Goal: Communication & Community: Answer question/provide support

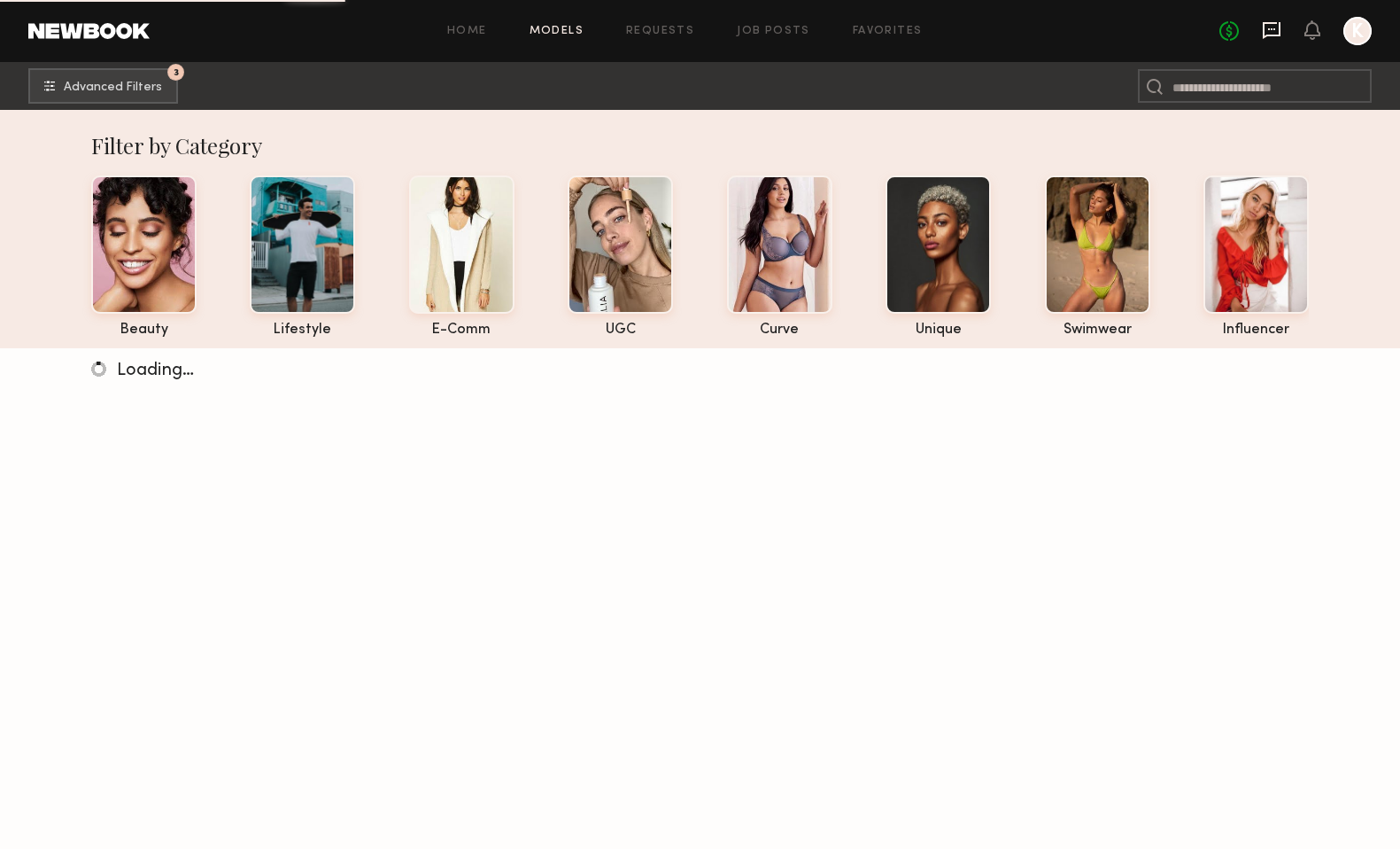
click at [1272, 38] on icon at bounding box center [1272, 30] width 19 height 19
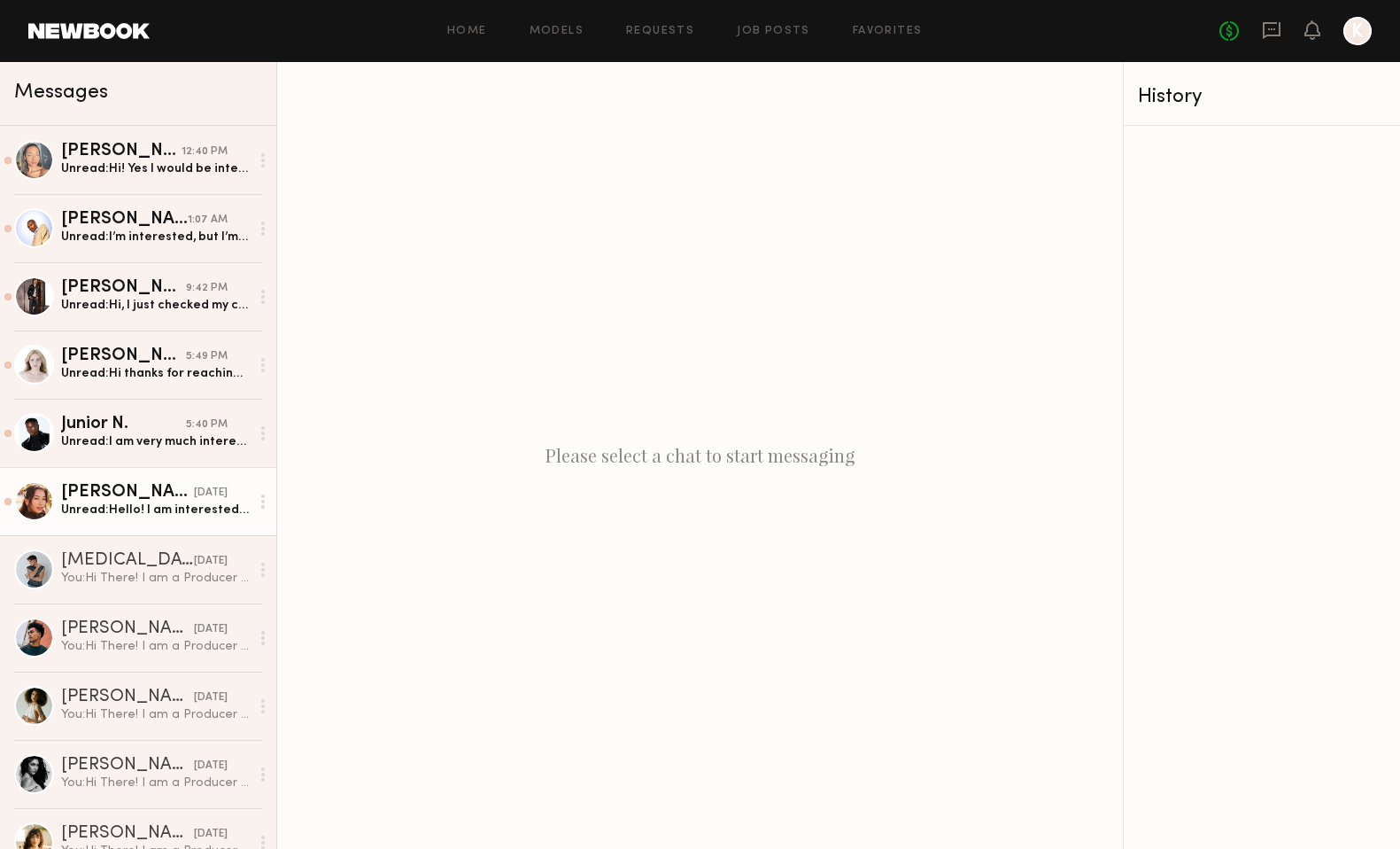
click at [143, 501] on div "[PERSON_NAME]" at bounding box center [127, 492] width 133 height 18
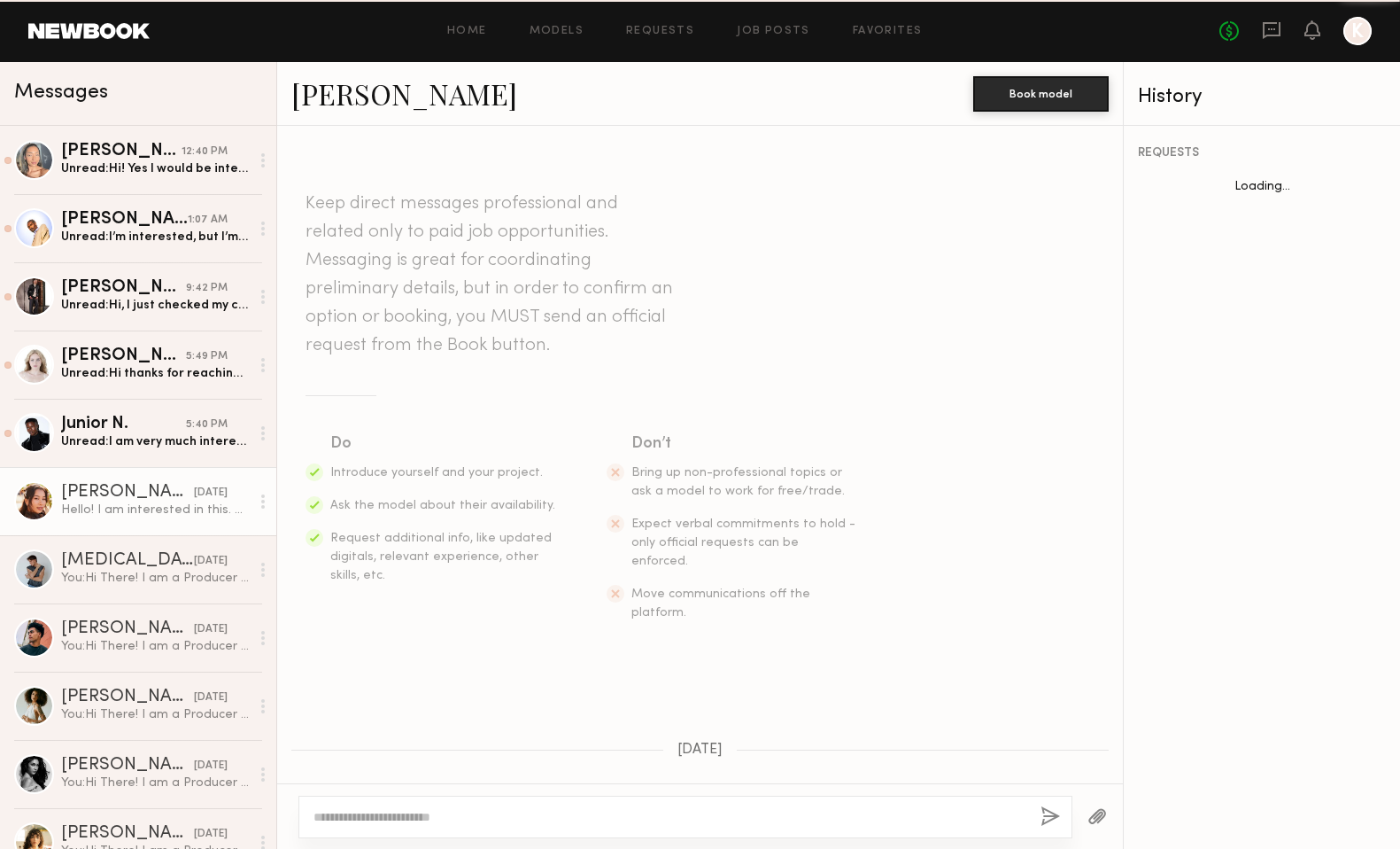
scroll to position [626, 0]
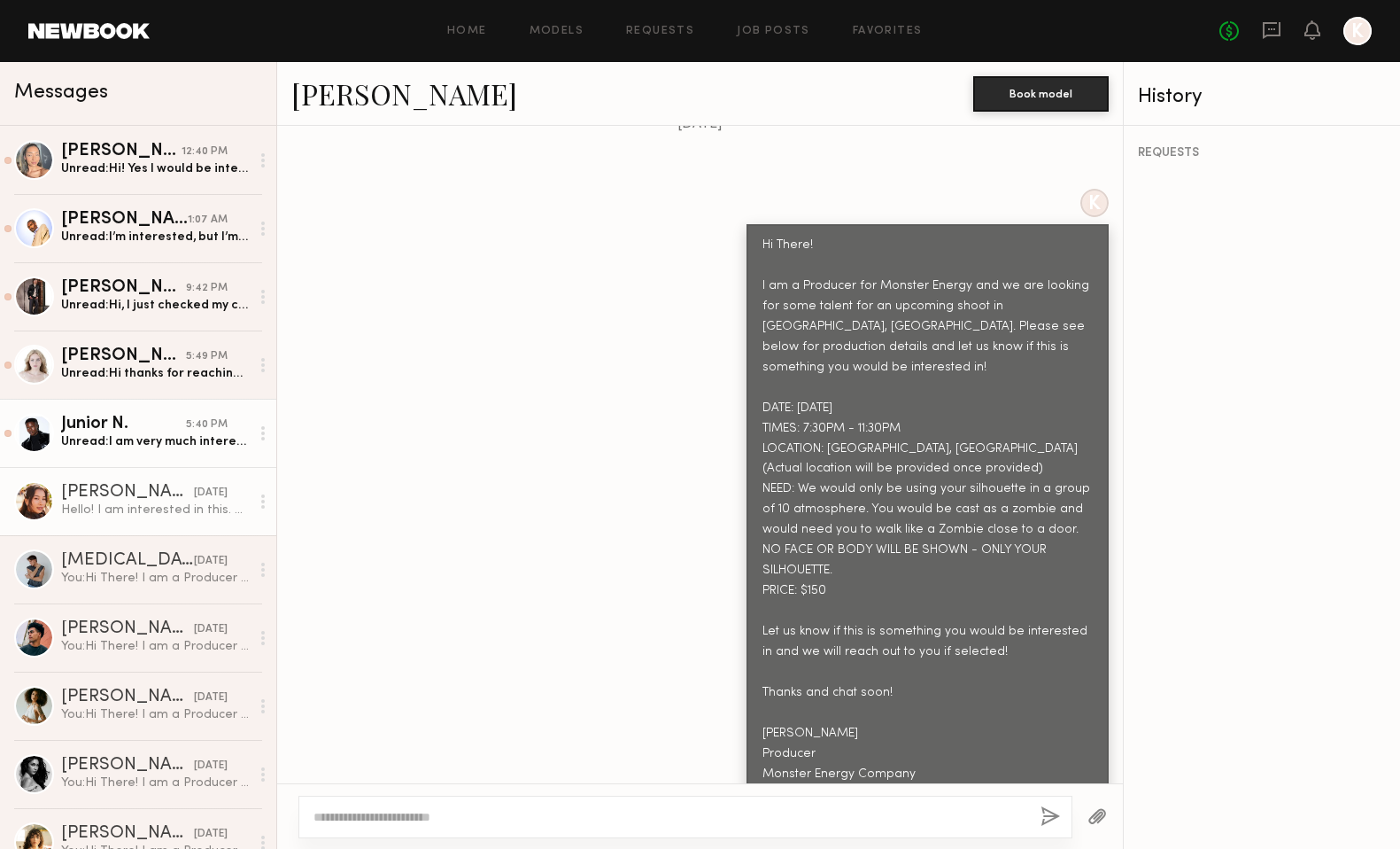
click at [141, 424] on div "Junior N." at bounding box center [123, 424] width 125 height 18
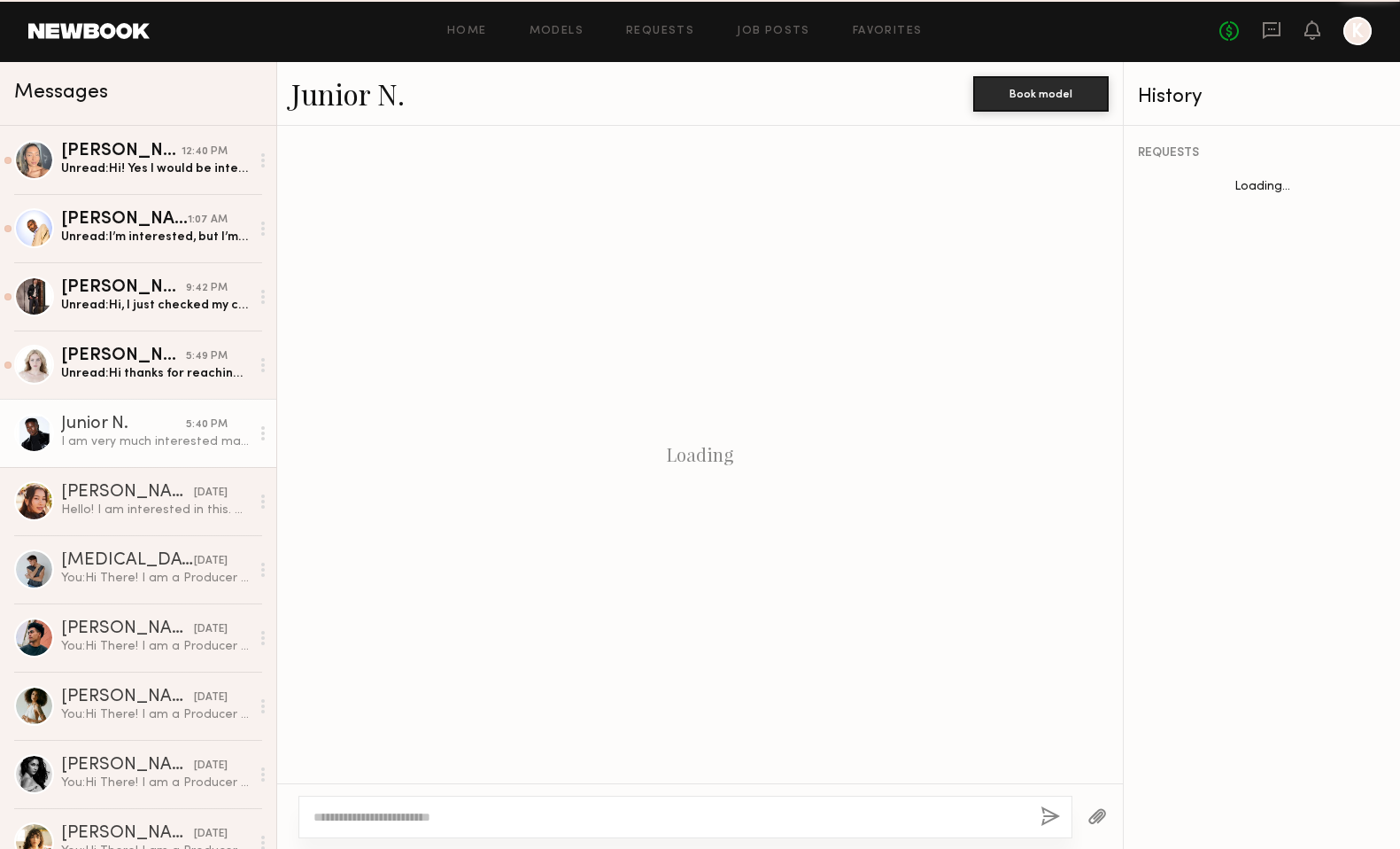
scroll to position [710, 0]
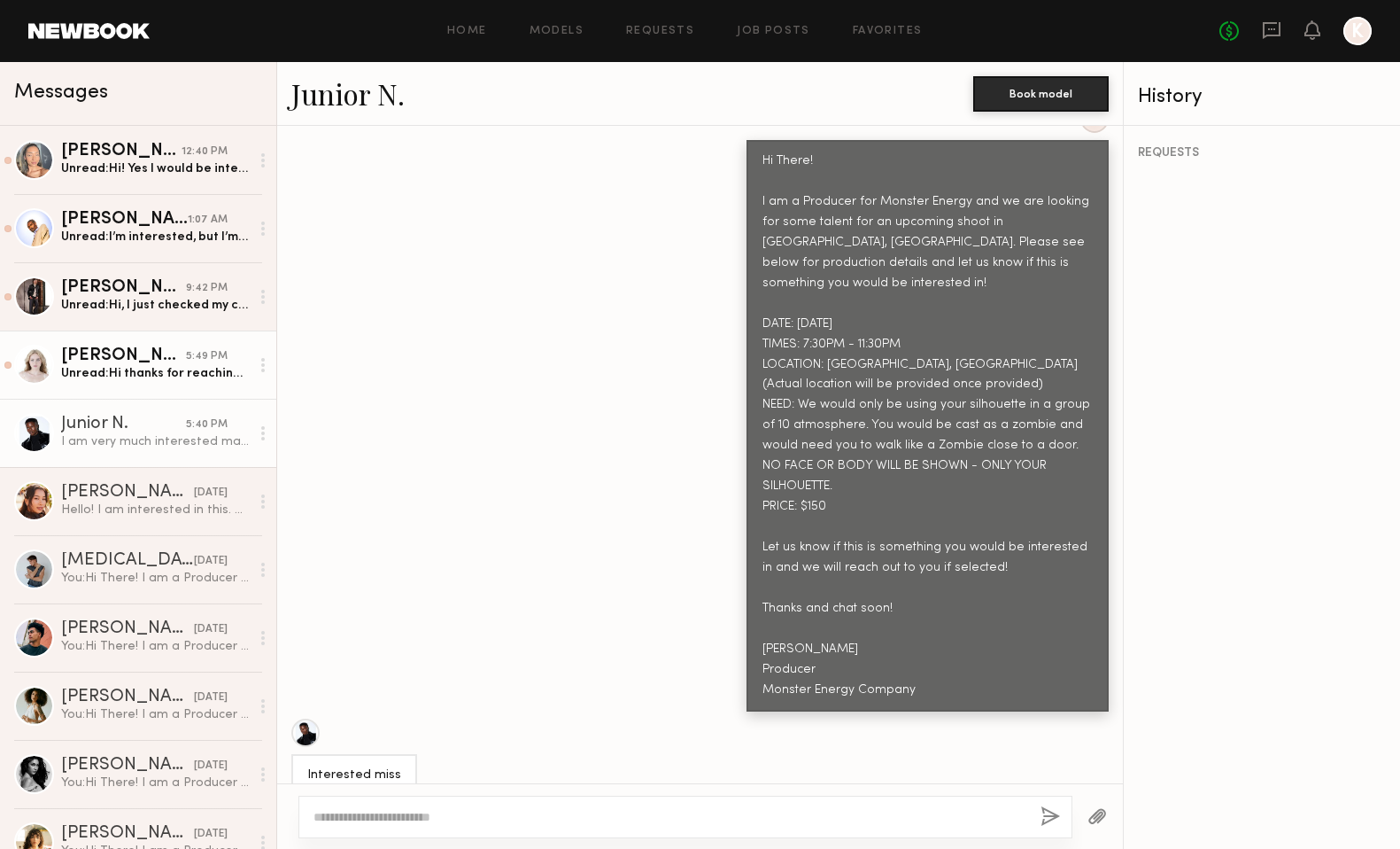
click at [143, 340] on link "[PERSON_NAME] 5:49 PM Unread: Hi thanks for reaching out this is something i’m …" at bounding box center [138, 364] width 277 height 69
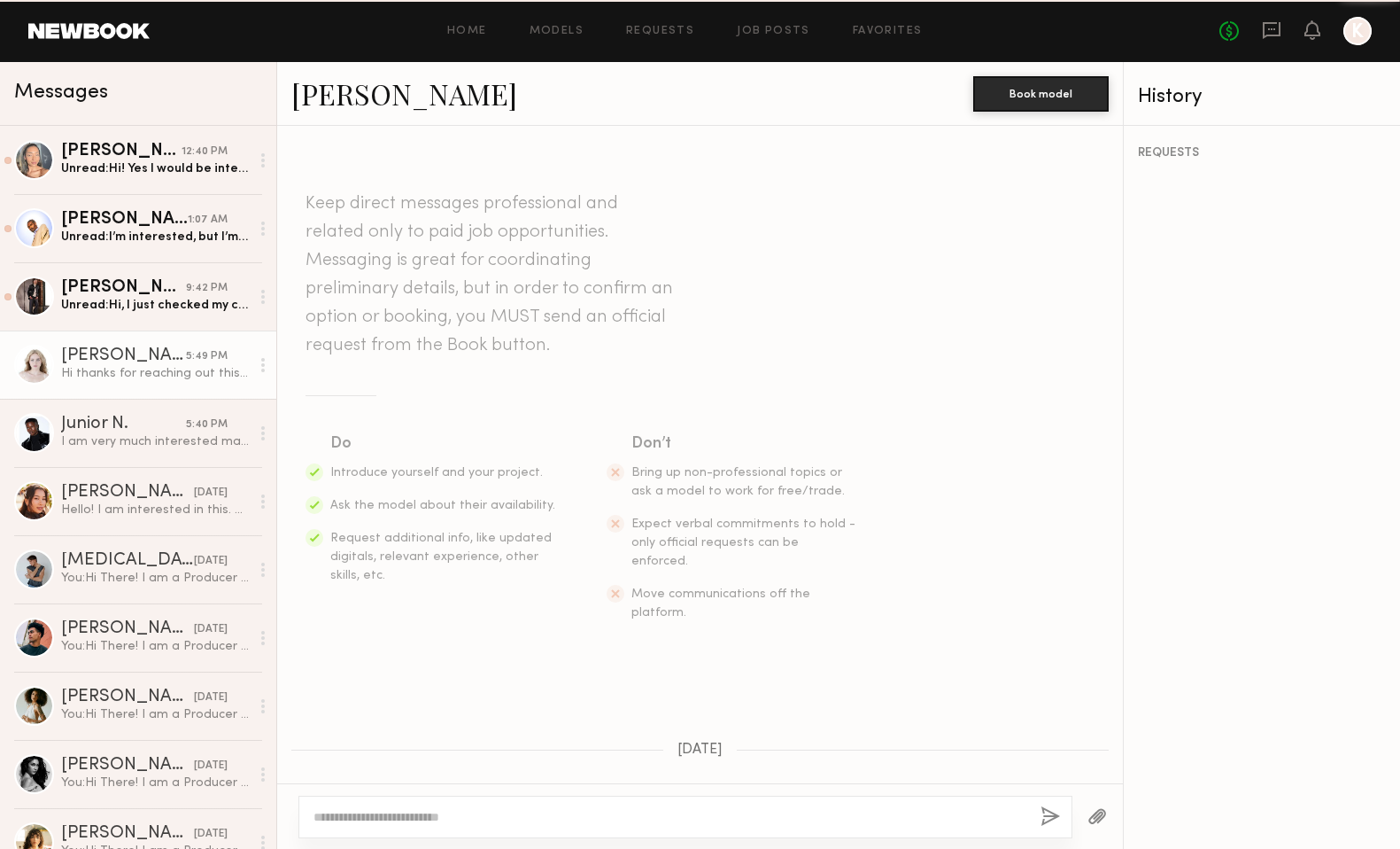
scroll to position [645, 0]
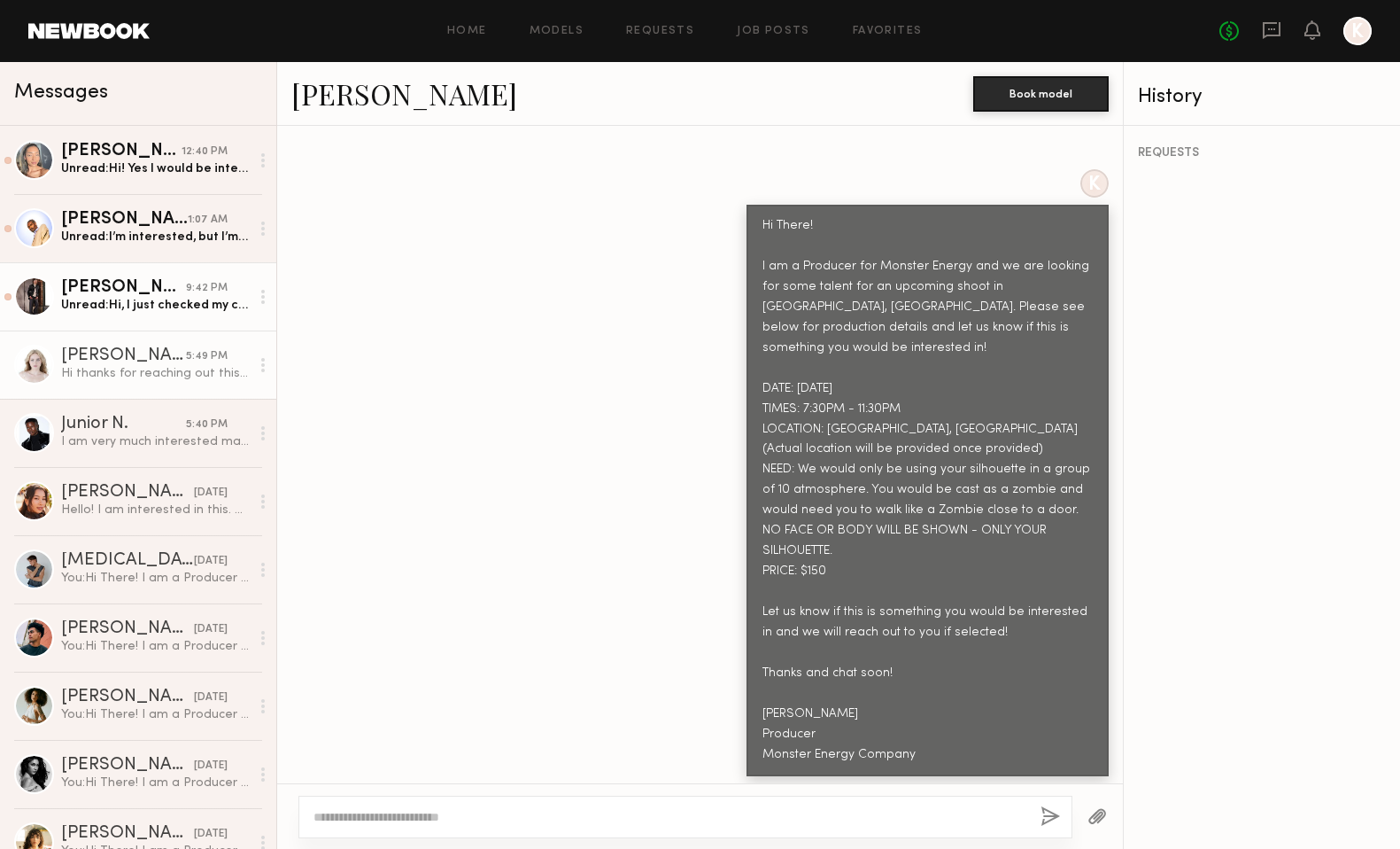
click at [143, 303] on div "Unread: Hi, I just checked my calendar and I’m booked for another job that day.…" at bounding box center [155, 305] width 189 height 17
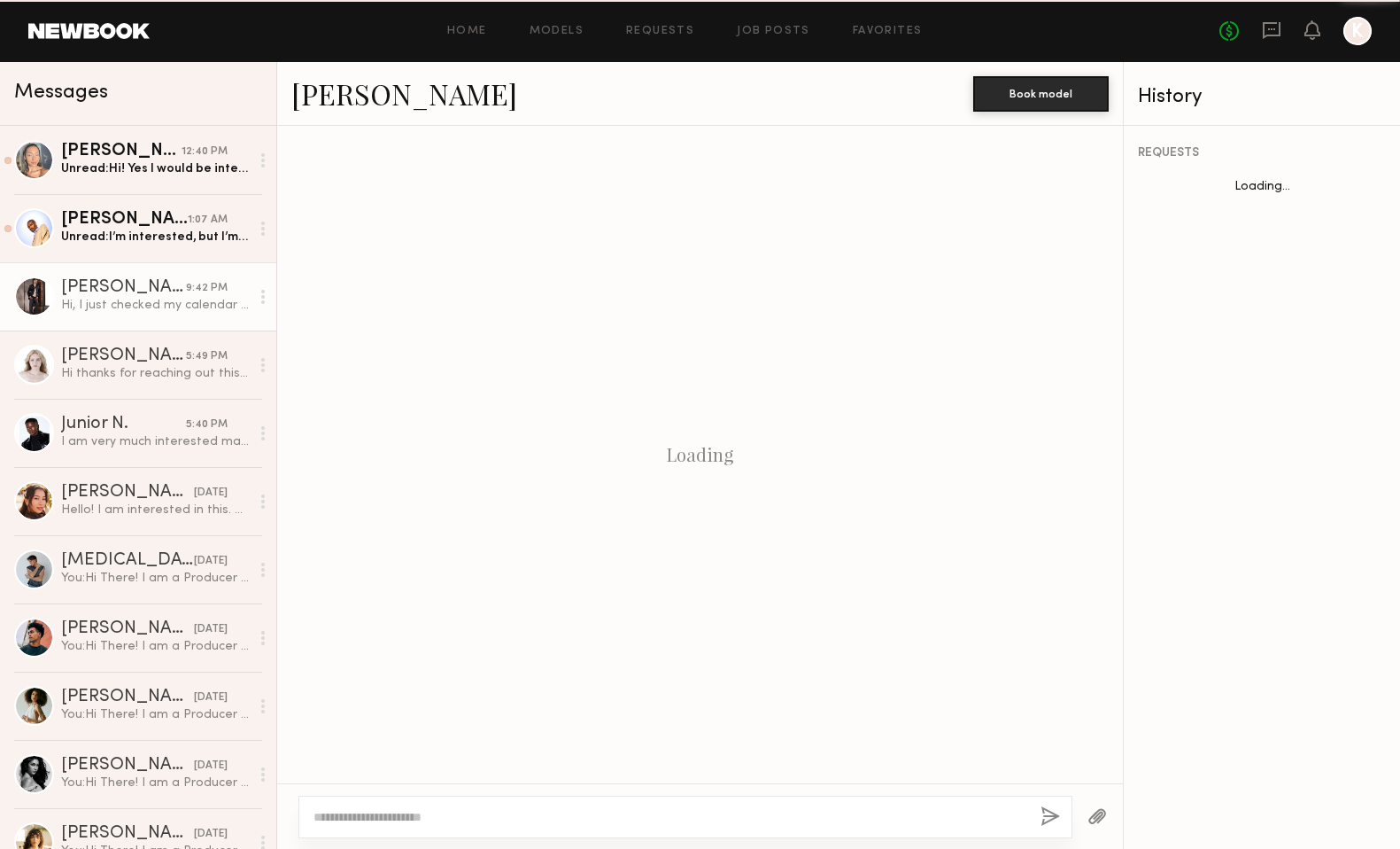
scroll to position [730, 0]
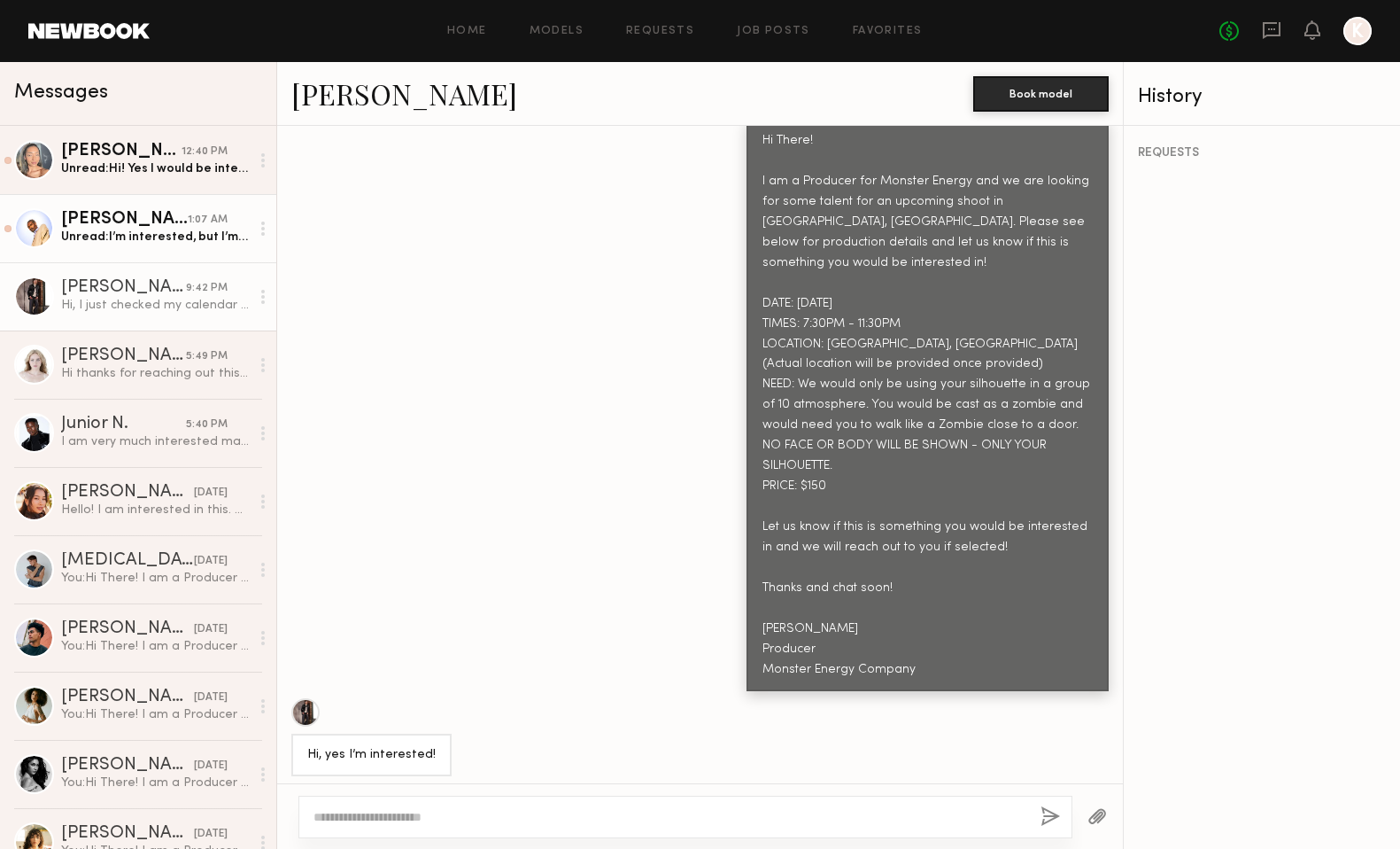
click at [149, 242] on div "Unread: I’m interested, but I’m currently in [GEOGRAPHIC_DATA]. Could yall help…" at bounding box center [155, 238] width 189 height 17
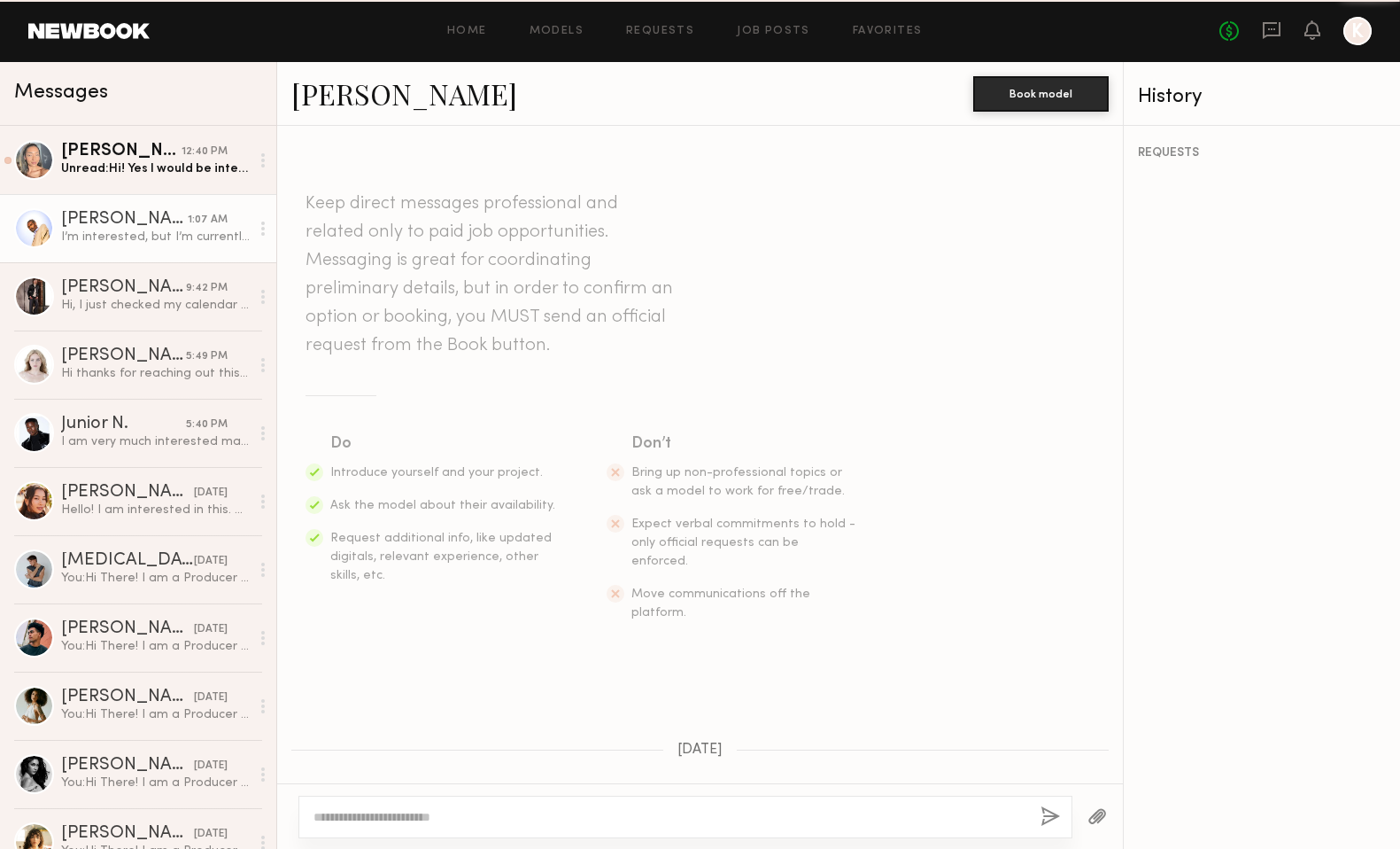
scroll to position [779, 0]
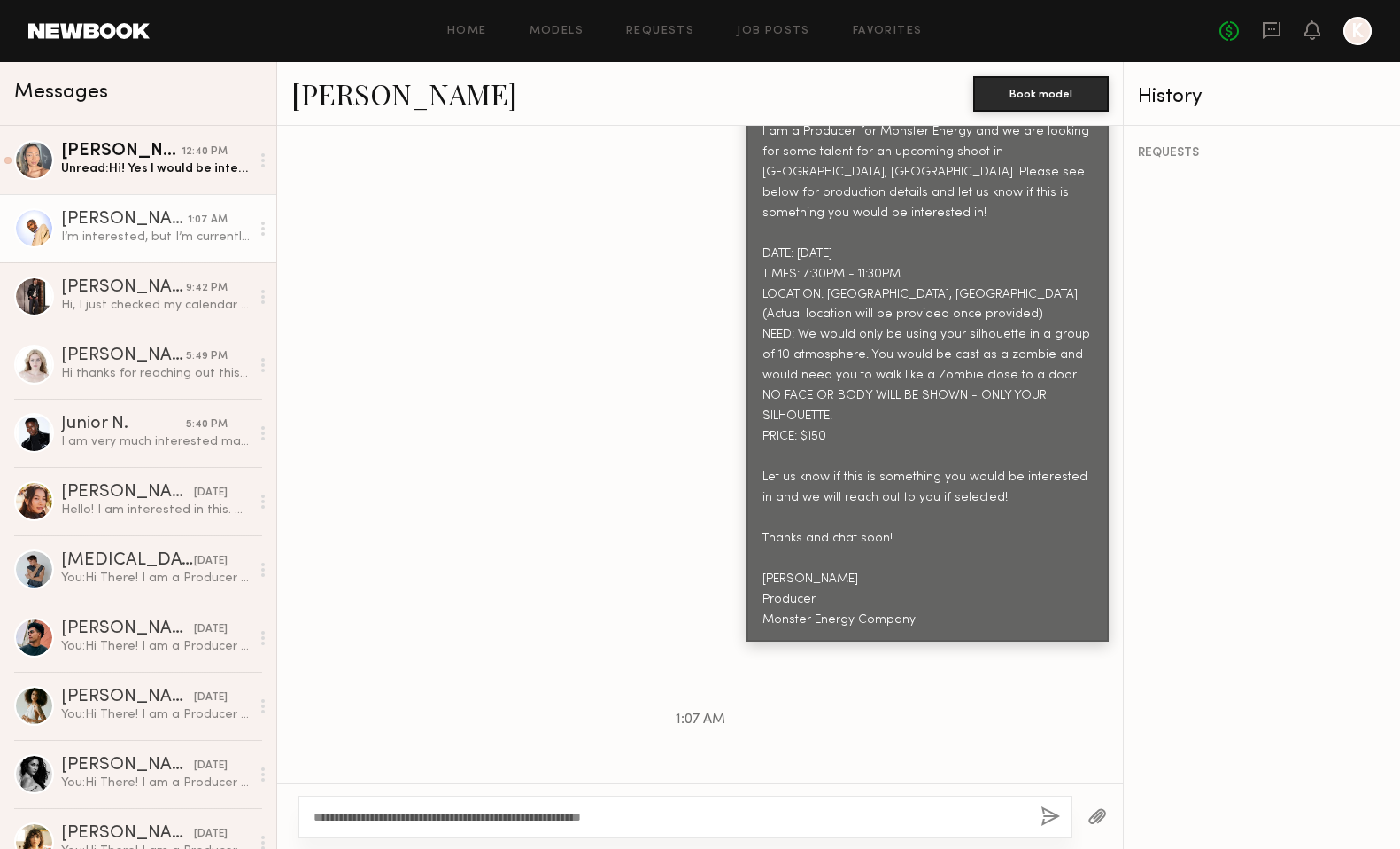
click at [520, 818] on textarea "**********" at bounding box center [670, 817] width 713 height 18
click at [667, 818] on textarea "**********" at bounding box center [670, 817] width 713 height 18
type textarea "**********"
click at [1050, 807] on button "button" at bounding box center [1050, 817] width 19 height 22
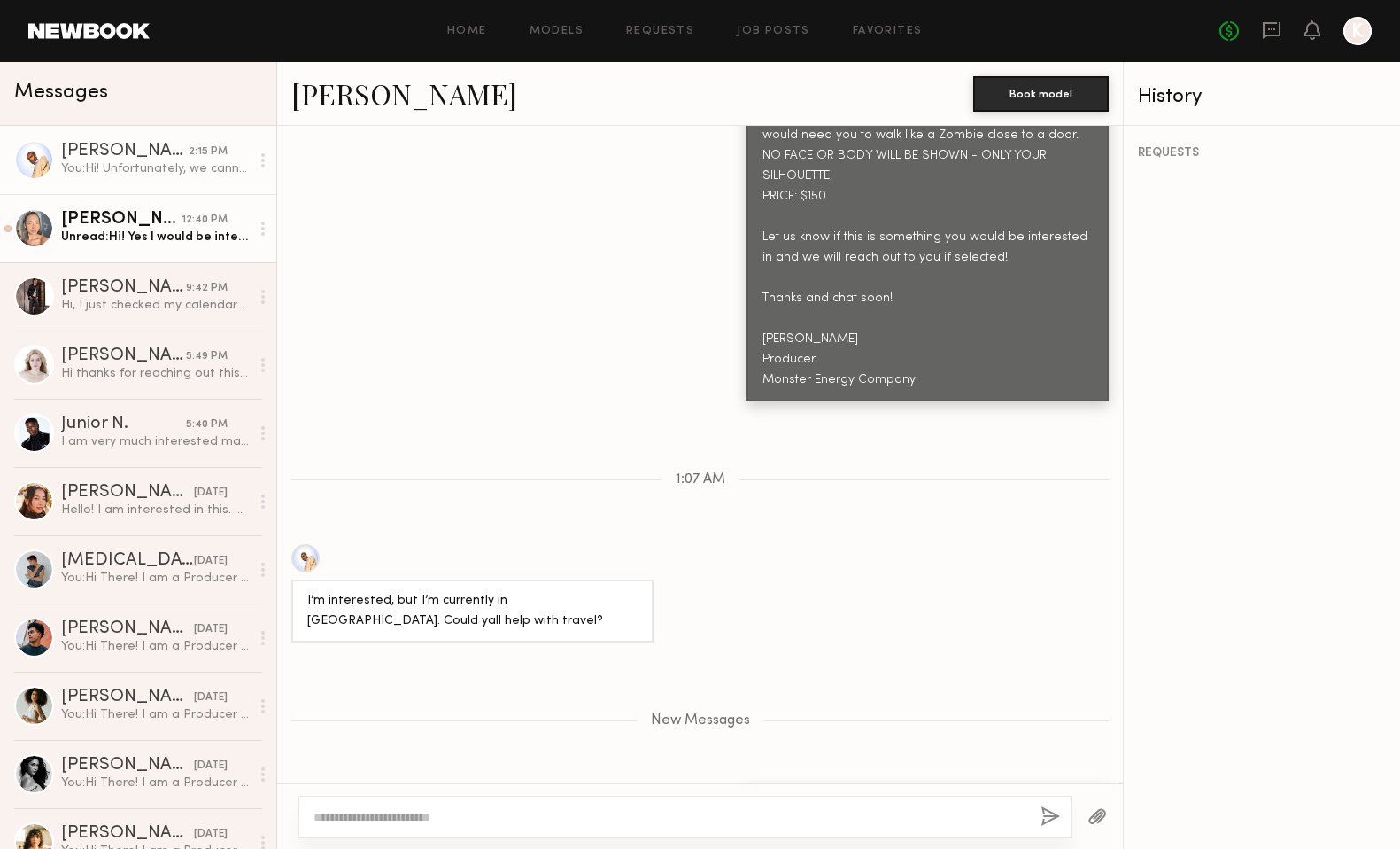
click at [162, 226] on div "[PERSON_NAME]" at bounding box center [121, 219] width 120 height 18
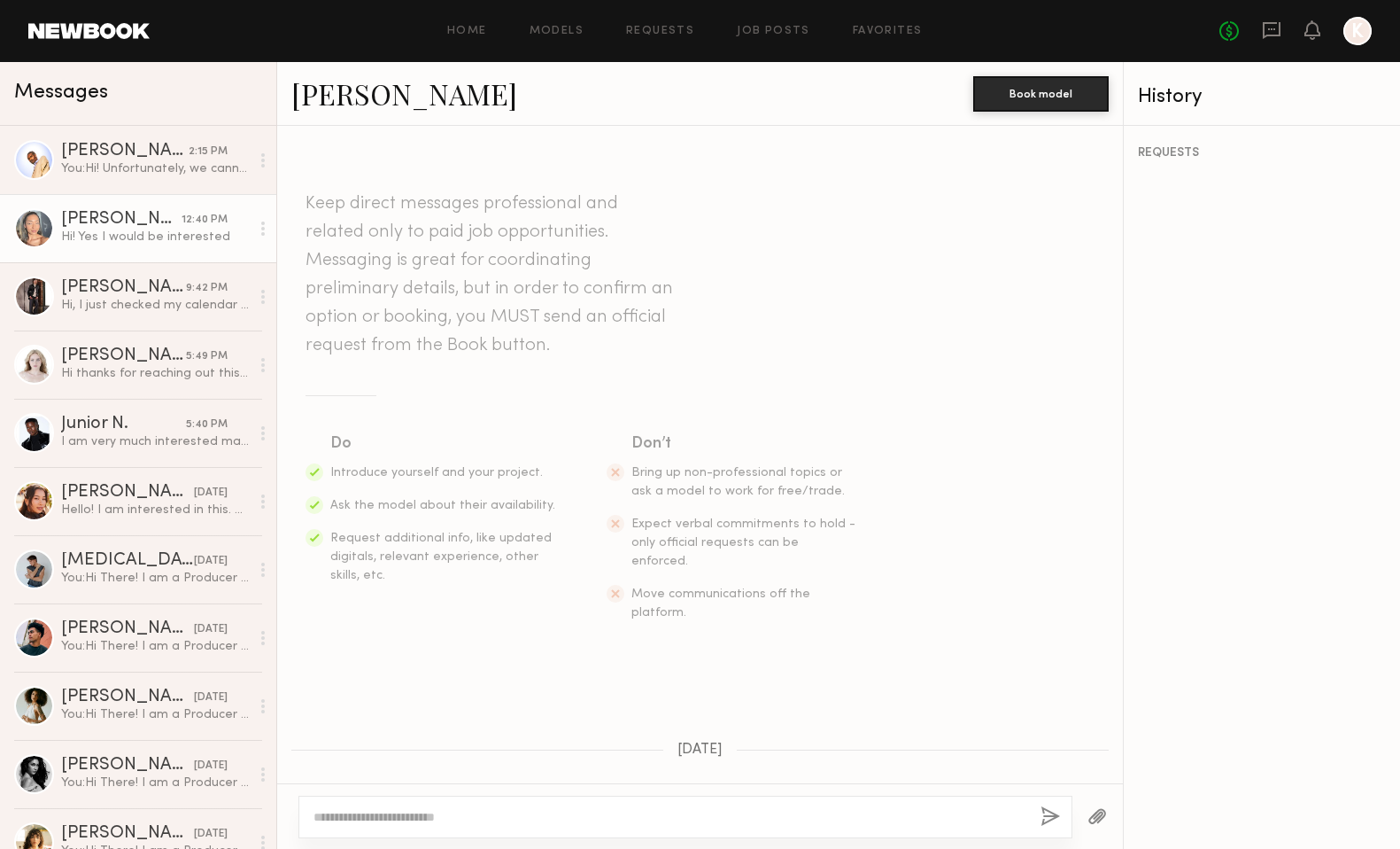
scroll to position [760, 0]
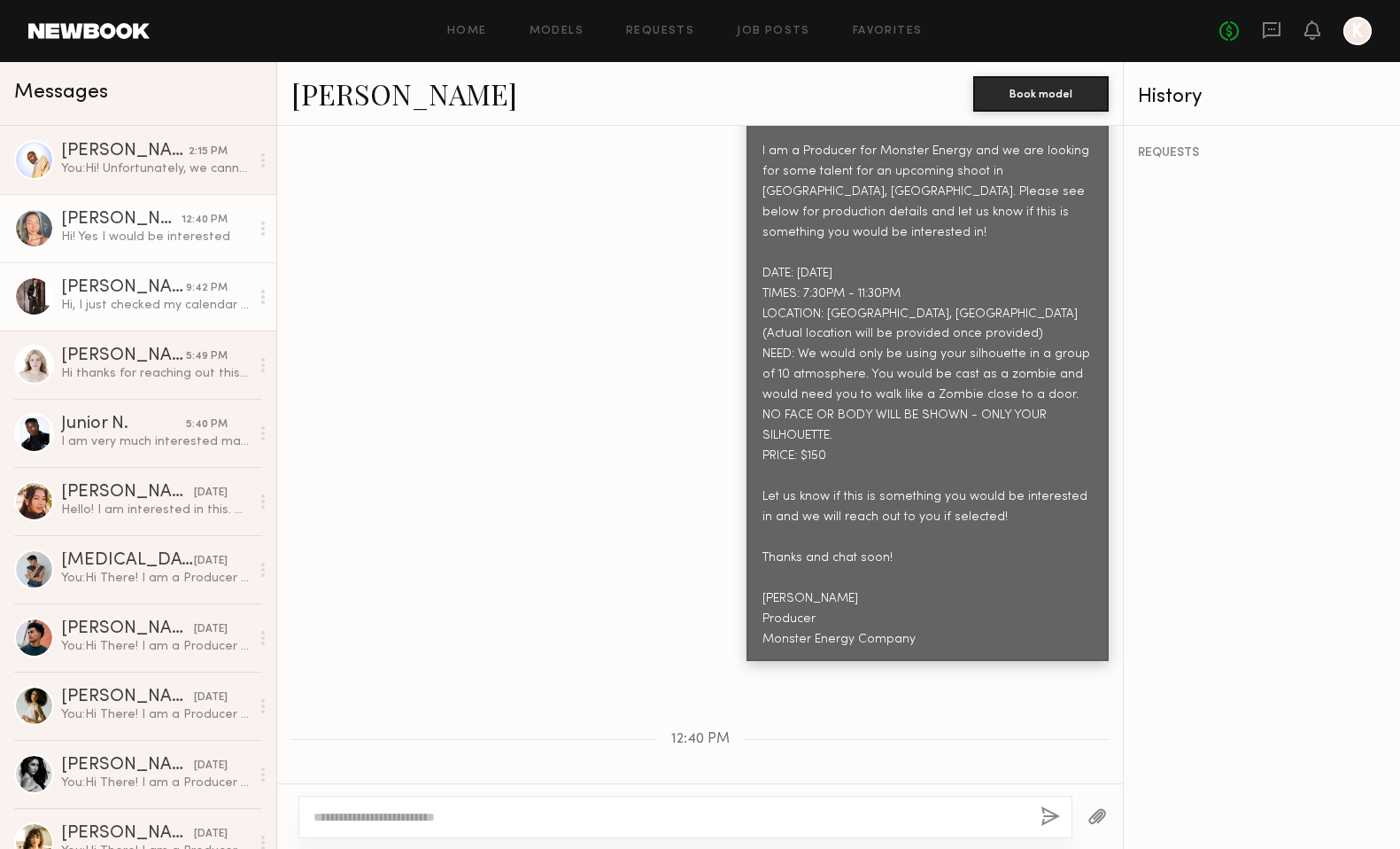
click at [119, 314] on link "[PERSON_NAME] 9:42 PM Hi, I just checked my calendar and I’m booked for another…" at bounding box center [138, 297] width 277 height 69
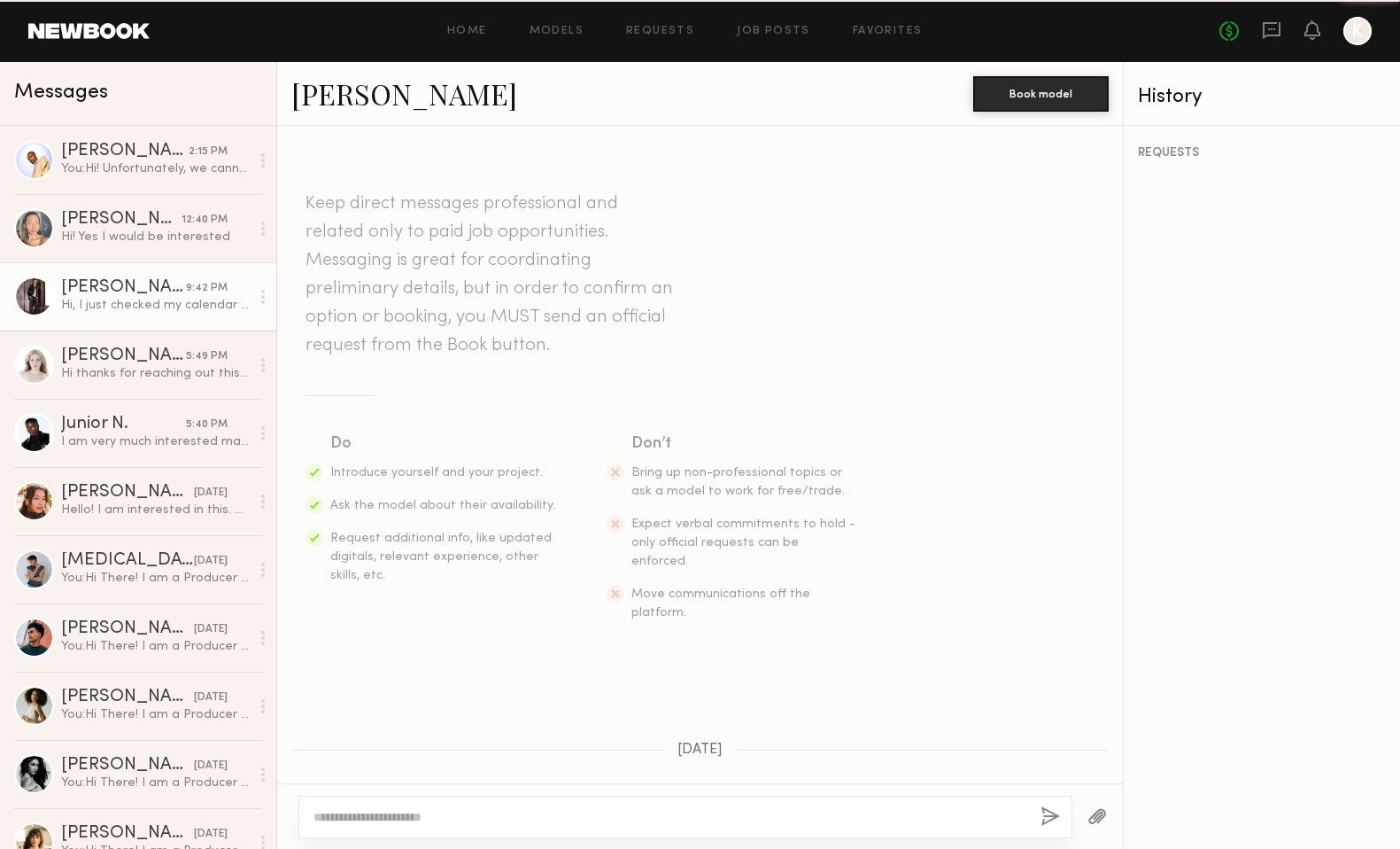
scroll to position [730, 0]
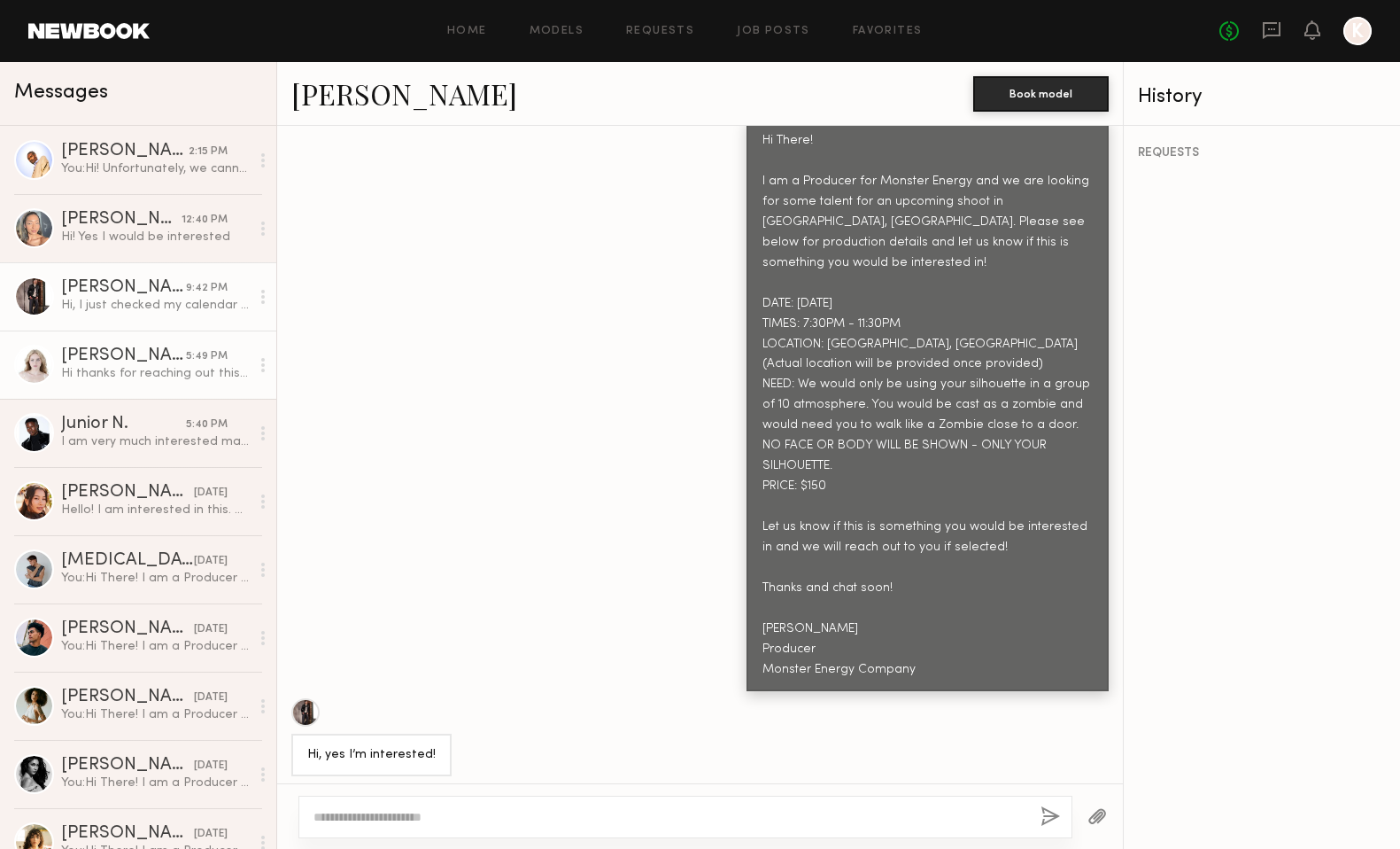
click at [120, 342] on link "[PERSON_NAME] 5:49 PM Hi thanks for reaching out this is something i’m interest…" at bounding box center [138, 364] width 277 height 69
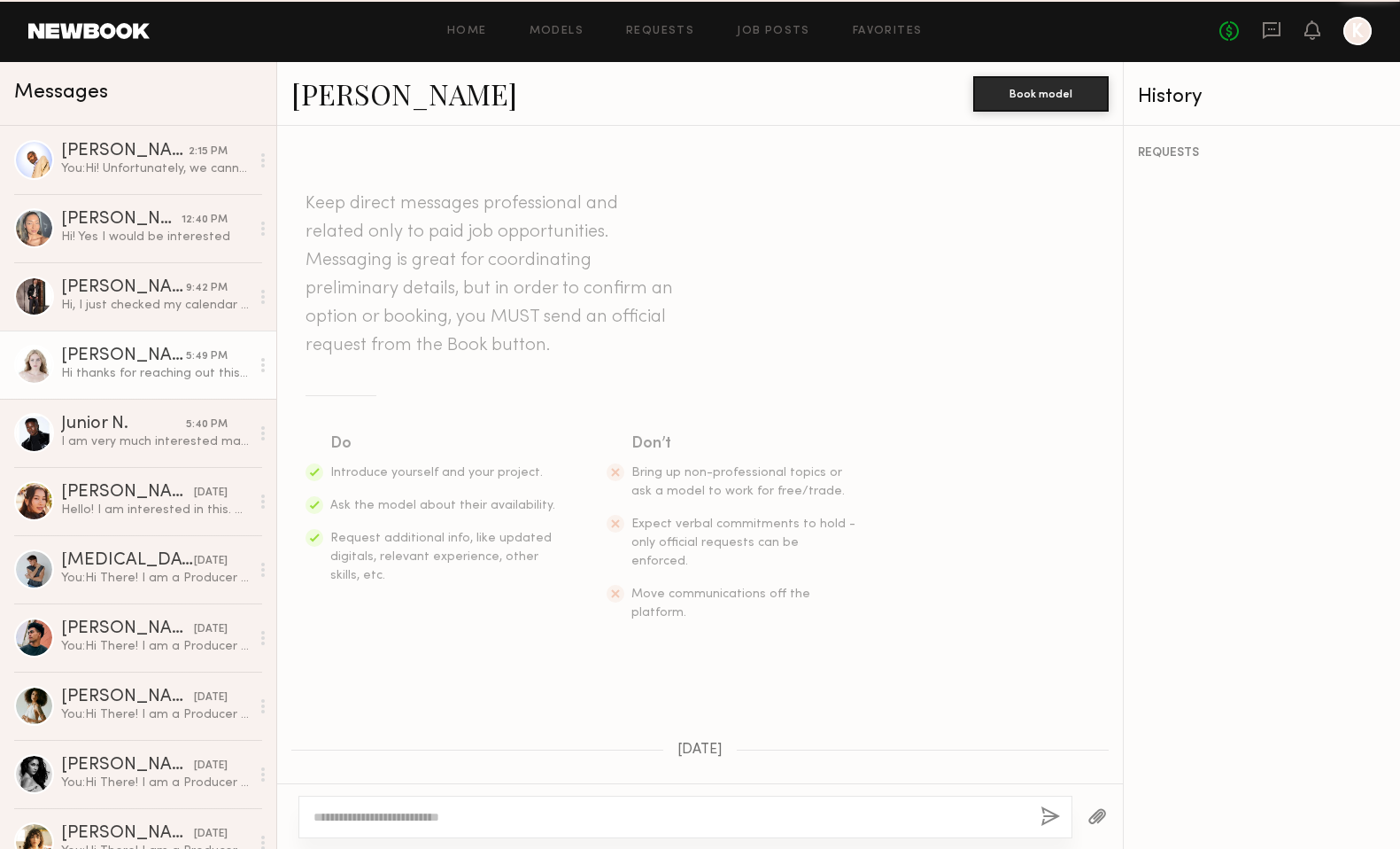
scroll to position [645, 0]
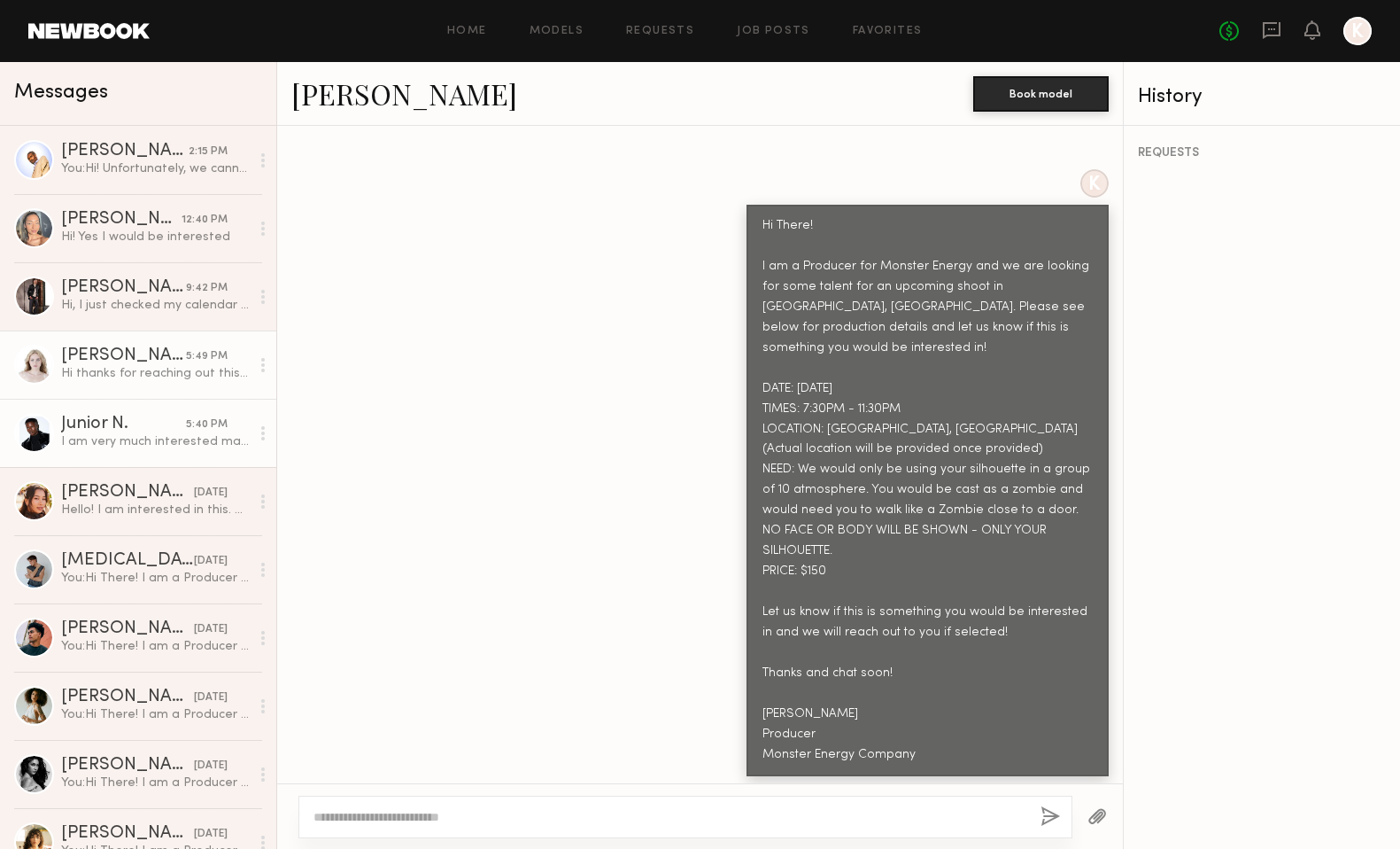
click at [132, 431] on div "Junior N." at bounding box center [123, 424] width 125 height 18
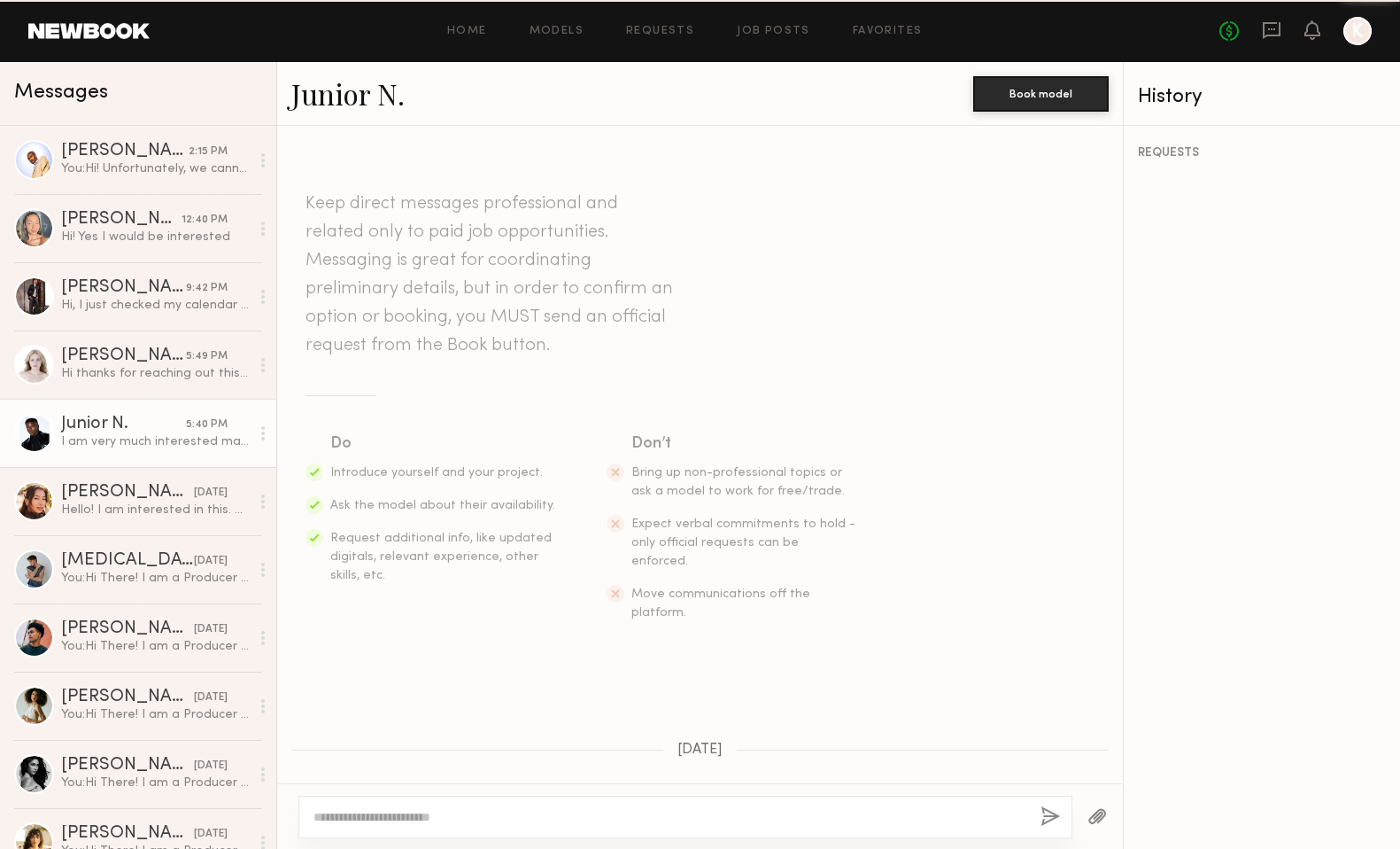
scroll to position [710, 0]
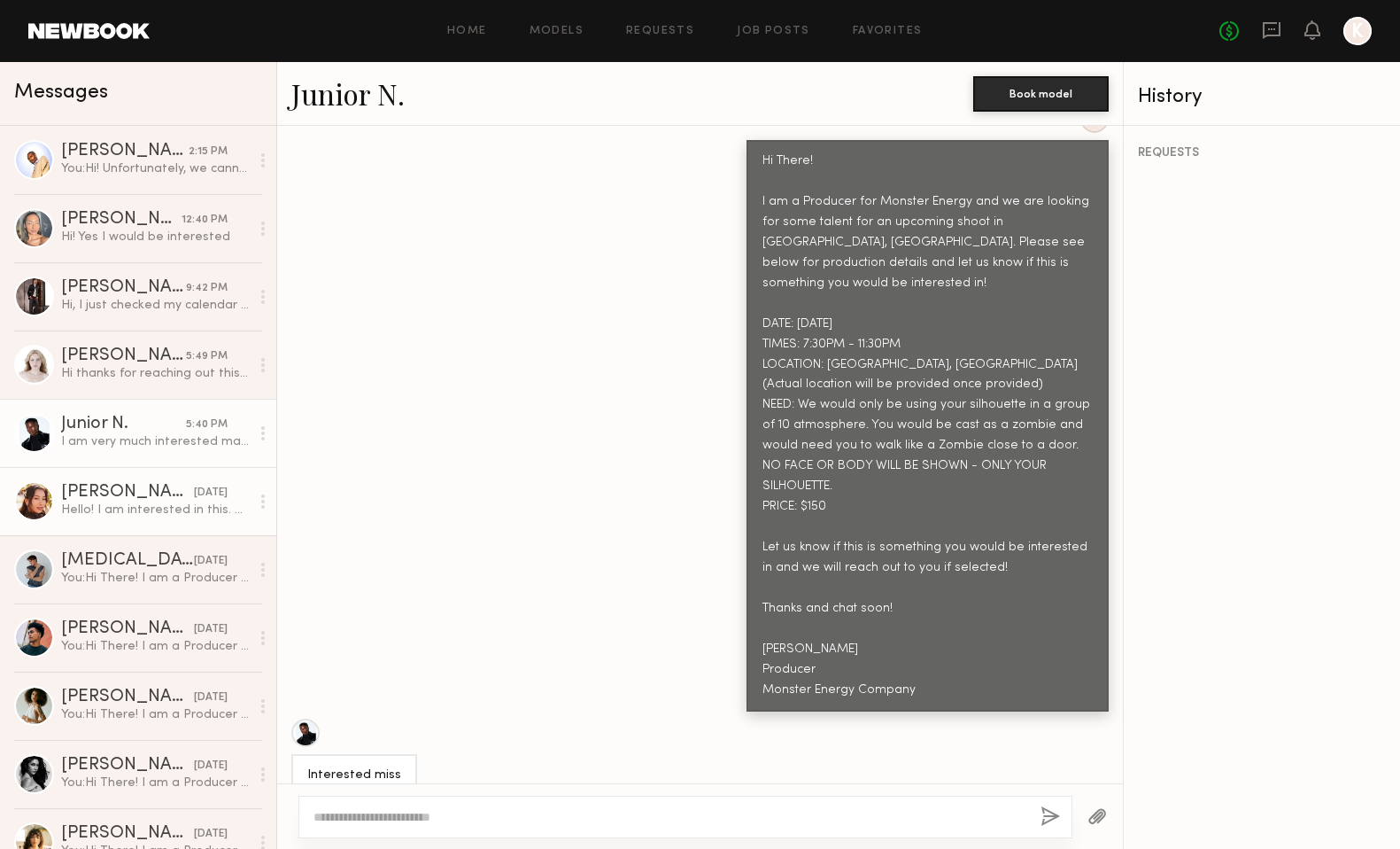
click at [125, 501] on div "[PERSON_NAME] [DATE] Hello! I am interested in this. Hope to work with you soon" at bounding box center [155, 501] width 189 height 34
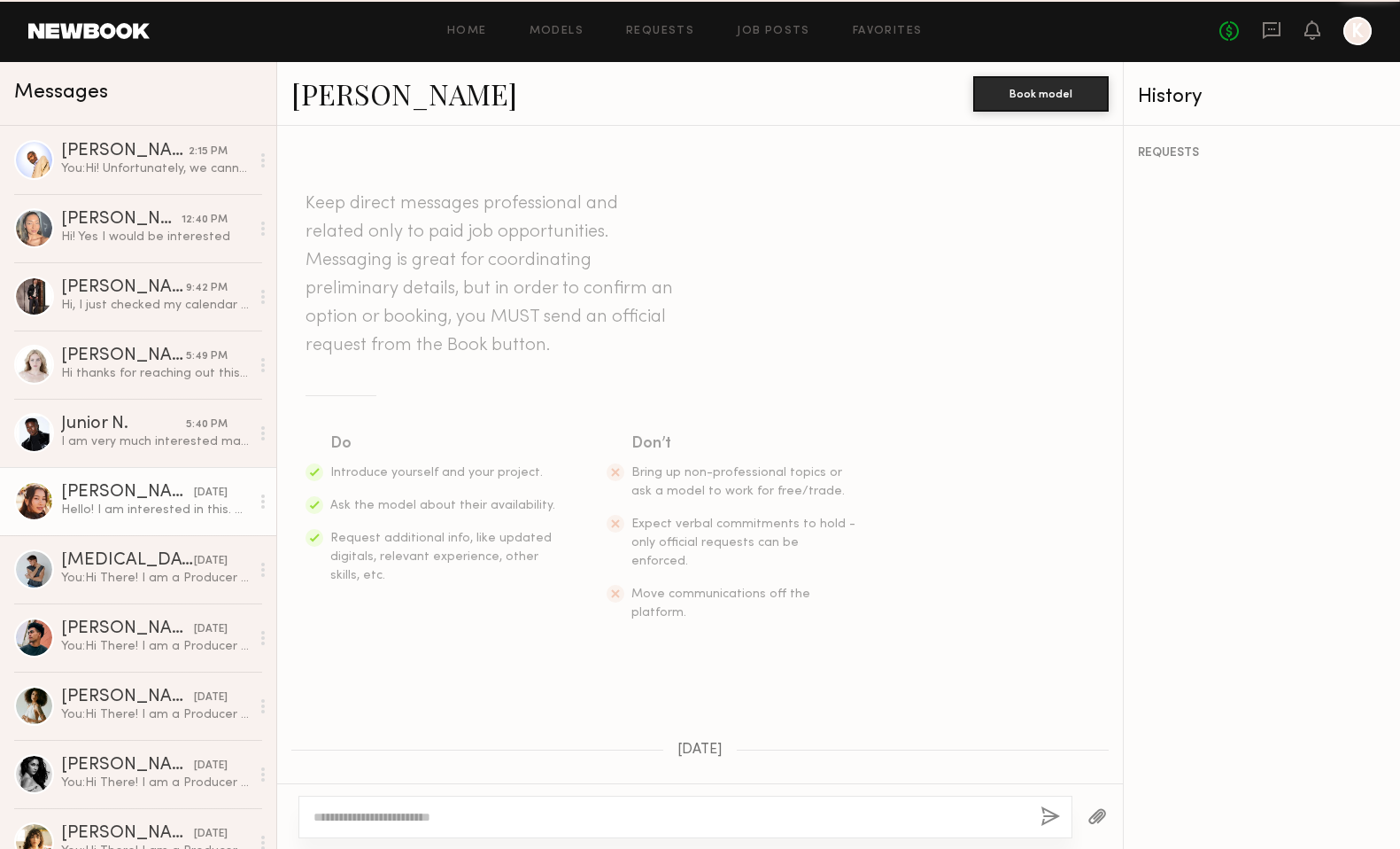
scroll to position [626, 0]
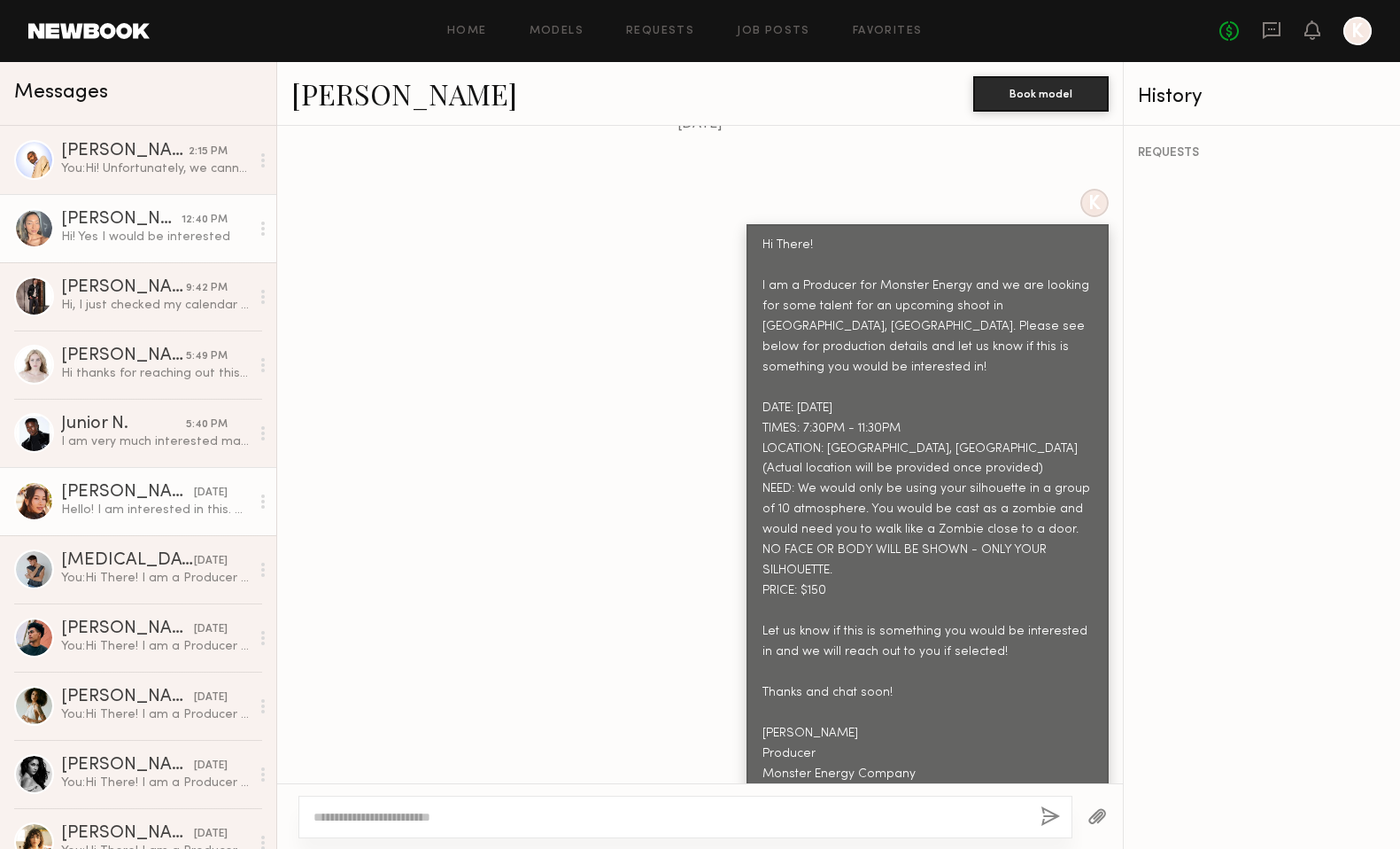
click at [131, 236] on div "Hi! Yes I would be interested" at bounding box center [155, 238] width 189 height 17
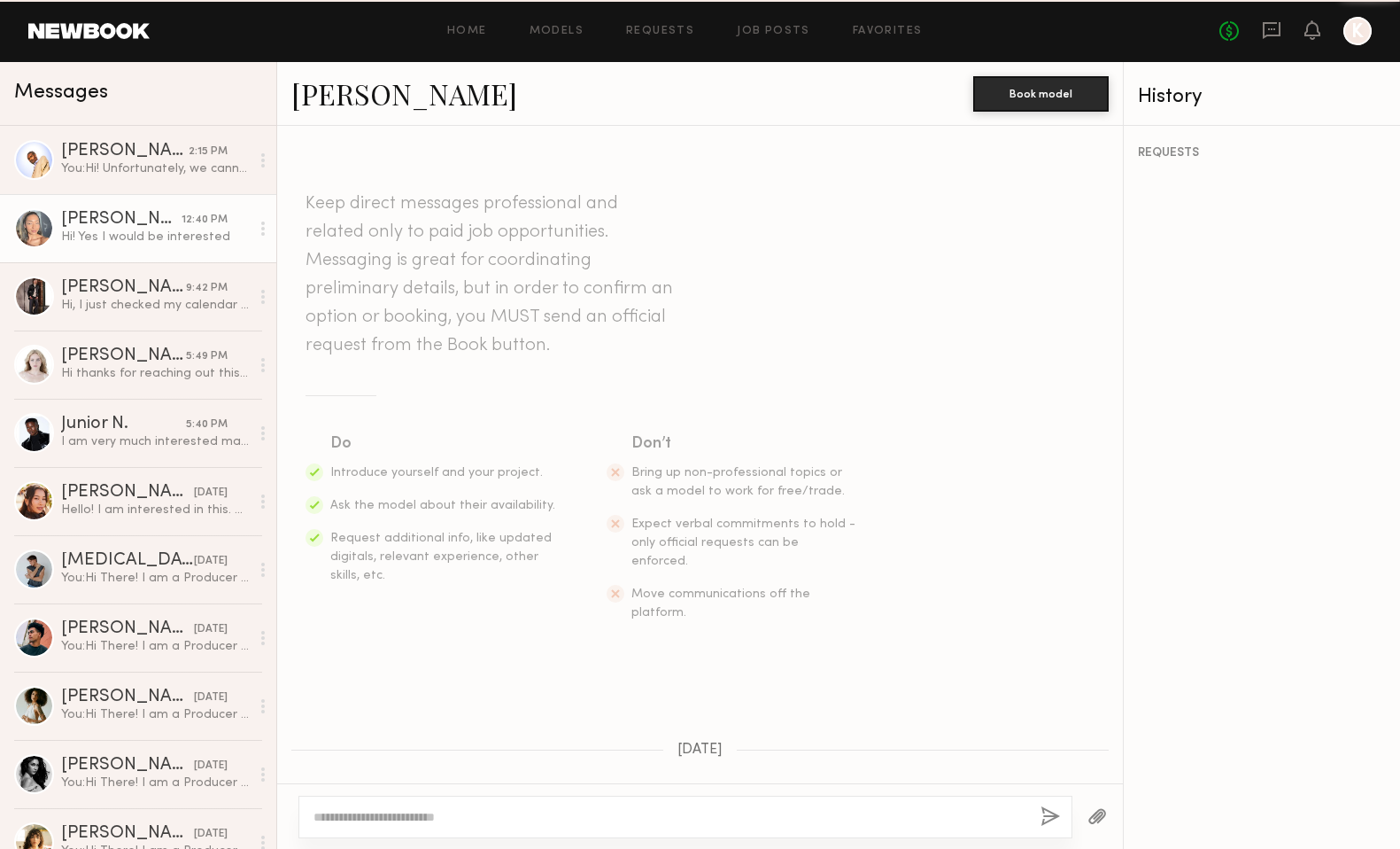
scroll to position [760, 0]
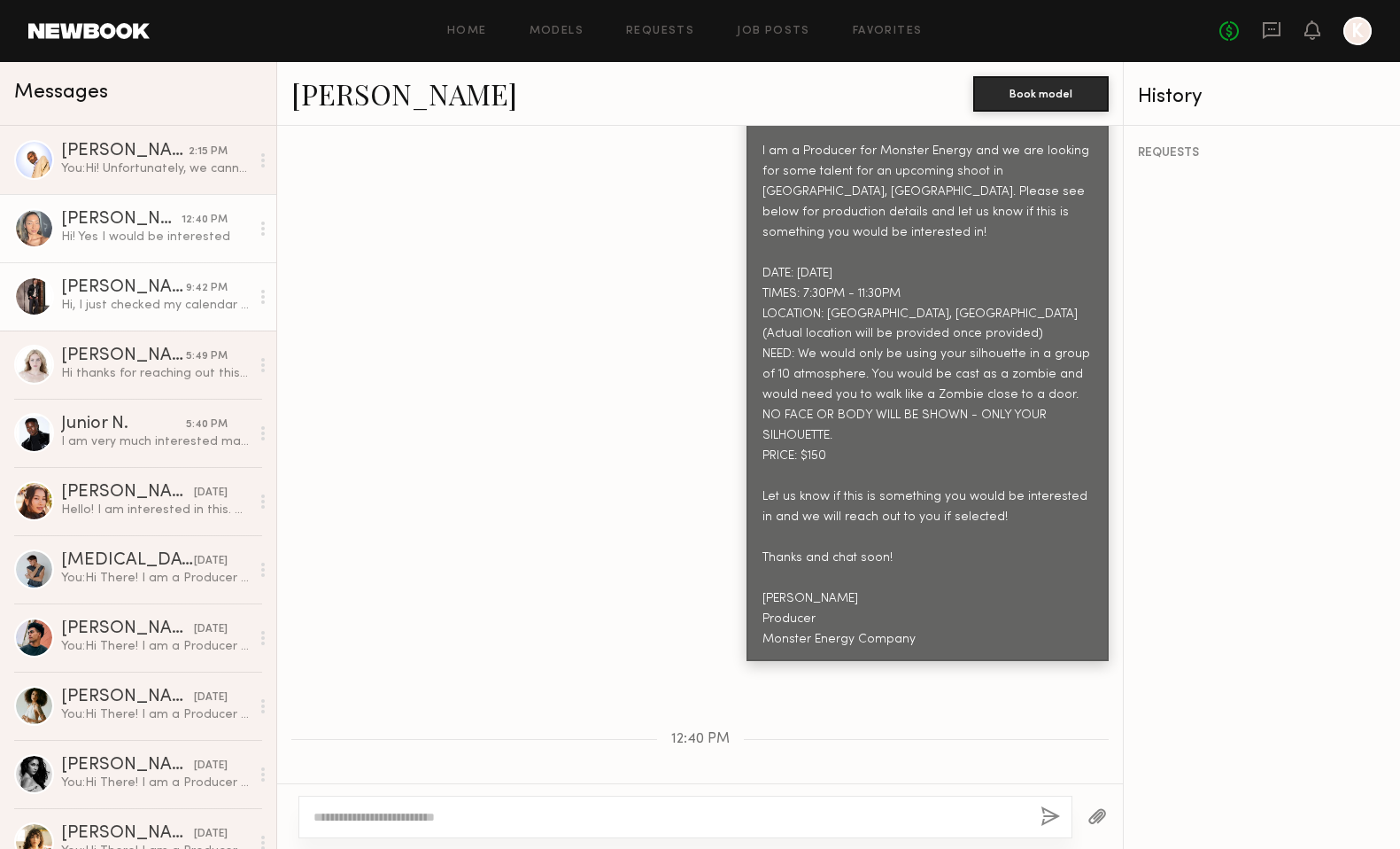
click at [121, 316] on link "[PERSON_NAME] 9:42 PM Hi, I just checked my calendar and I’m booked for another…" at bounding box center [138, 297] width 277 height 69
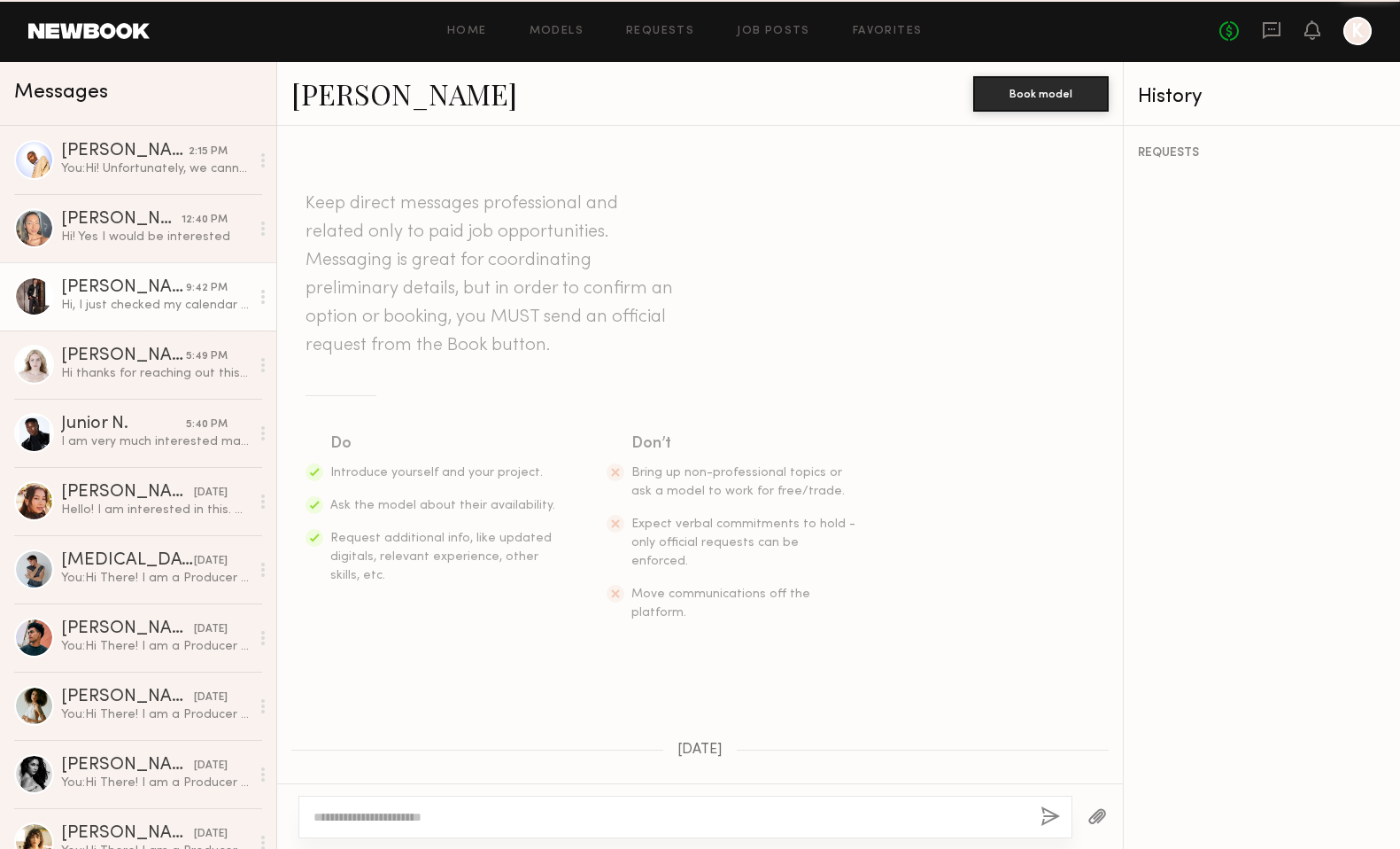
scroll to position [730, 0]
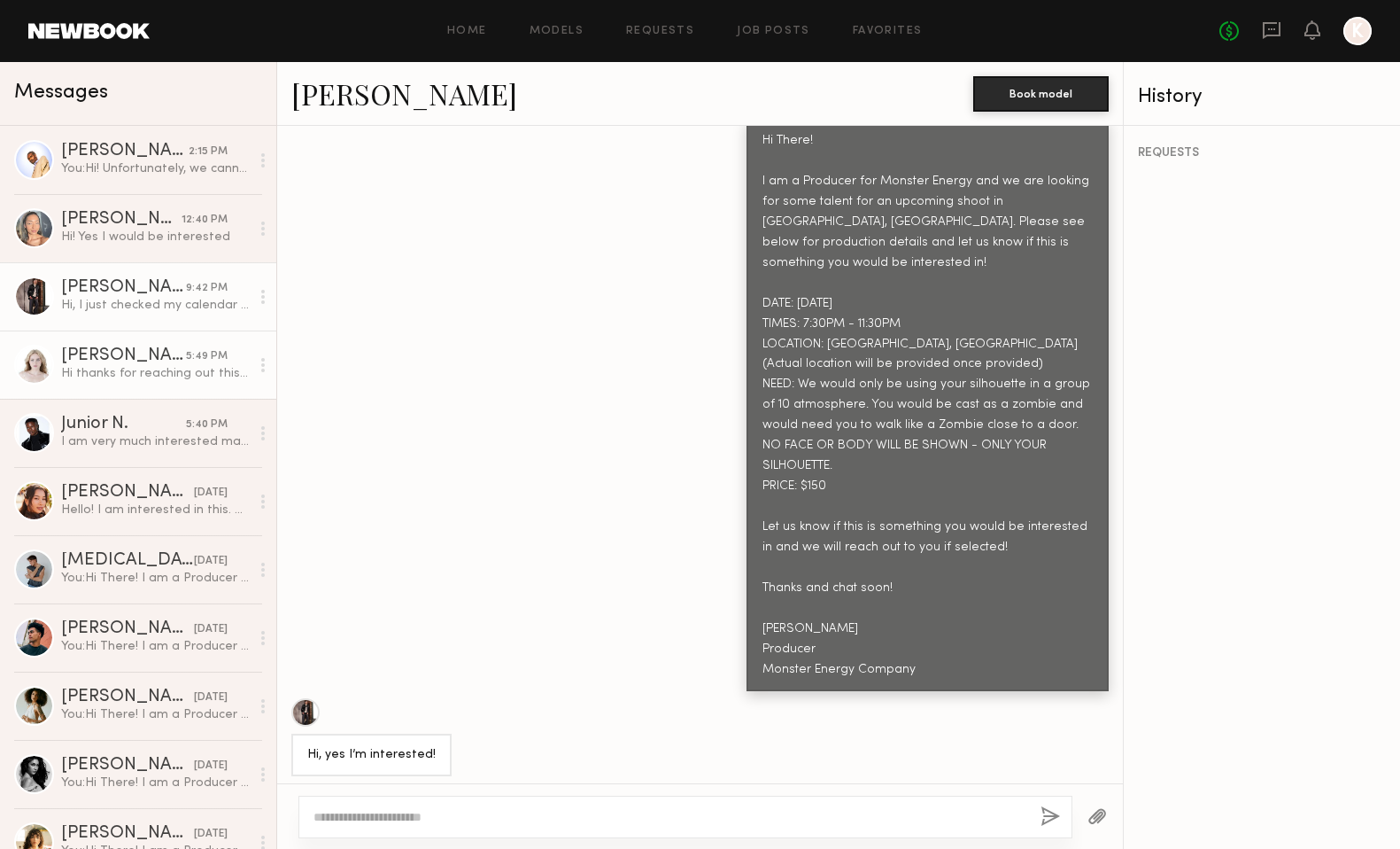
click at [125, 371] on div "Hi thanks for reaching out this is something i’m interested in" at bounding box center [155, 374] width 189 height 17
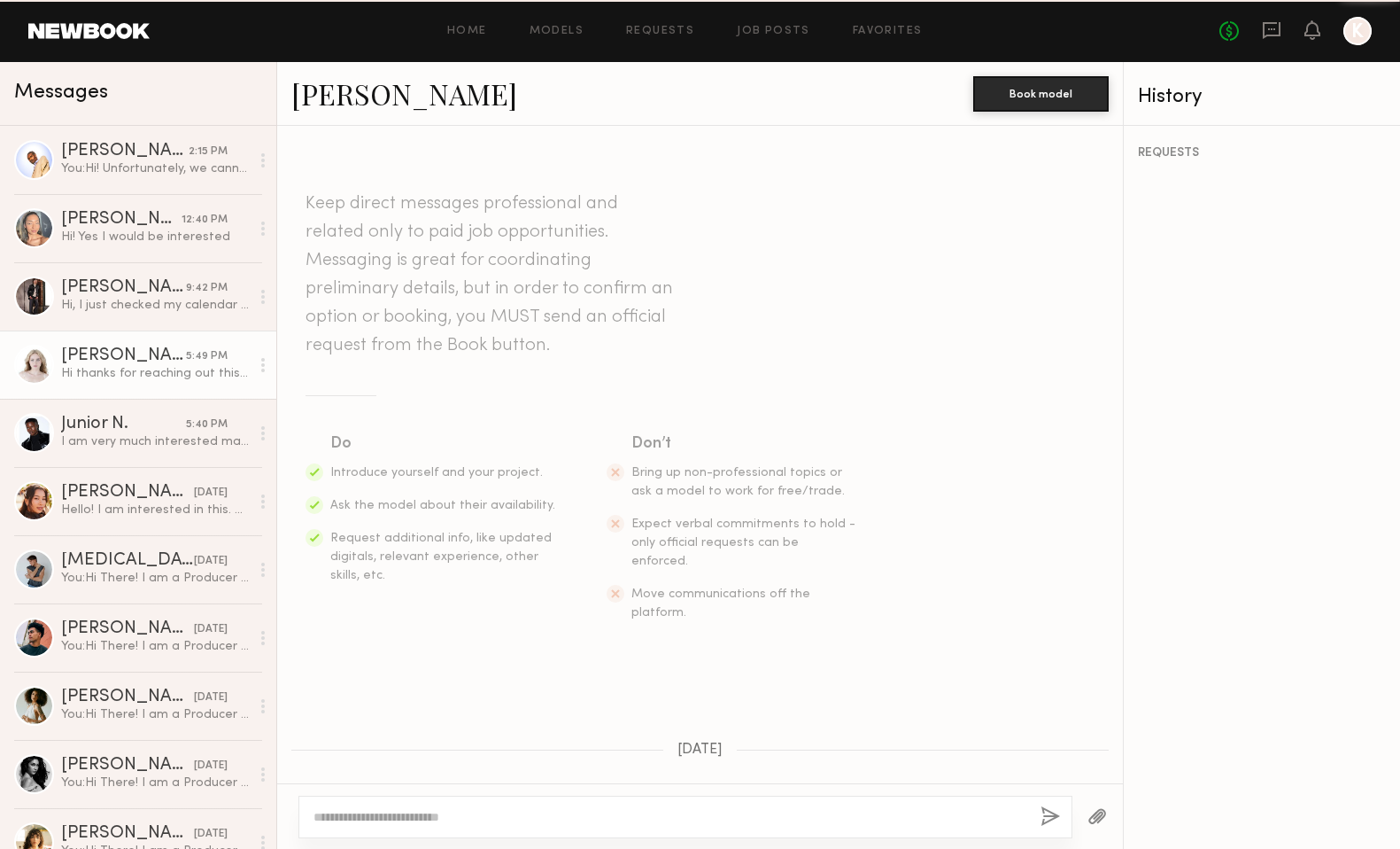
scroll to position [645, 0]
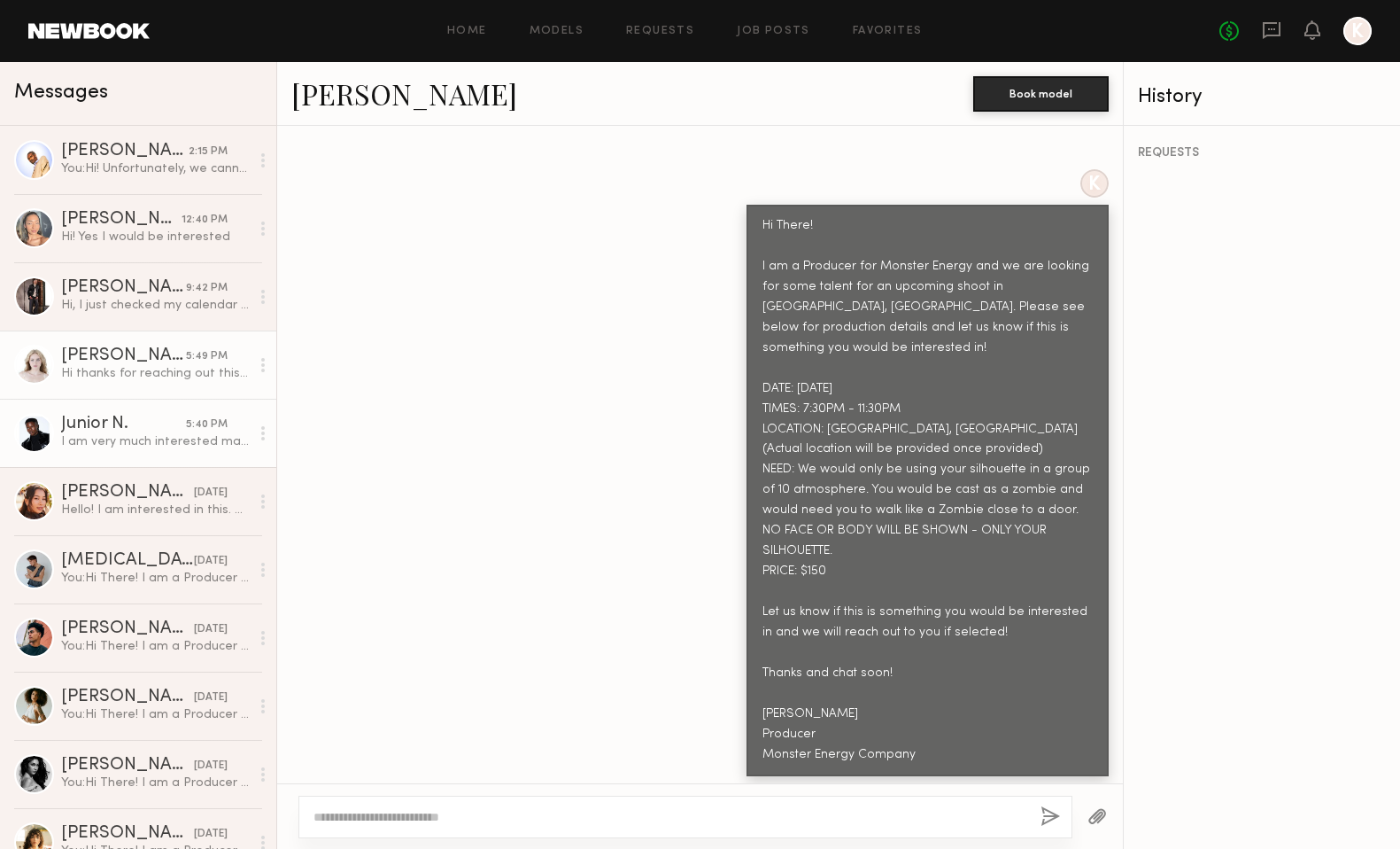
click at [125, 425] on div "Junior N." at bounding box center [123, 424] width 125 height 18
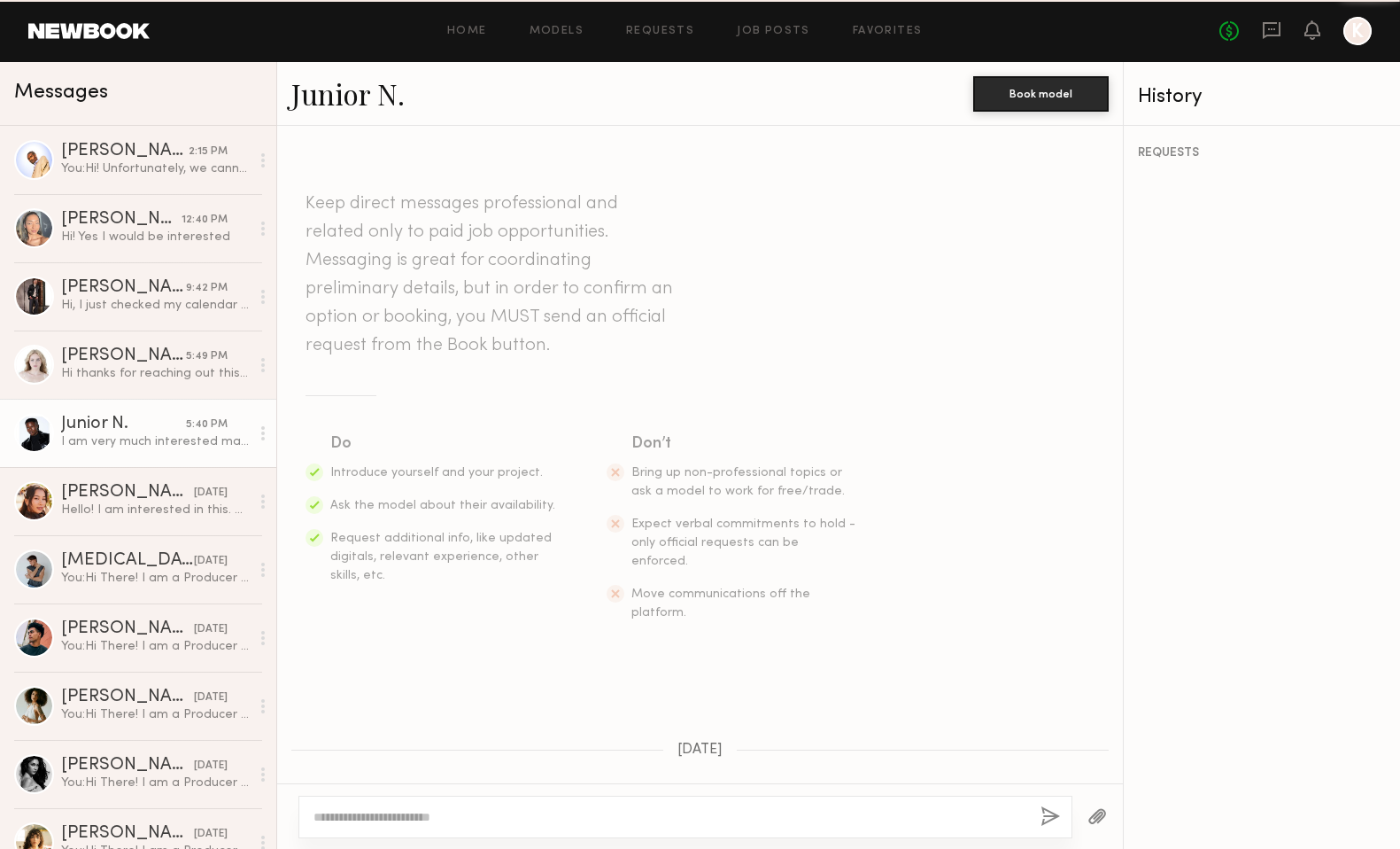
scroll to position [710, 0]
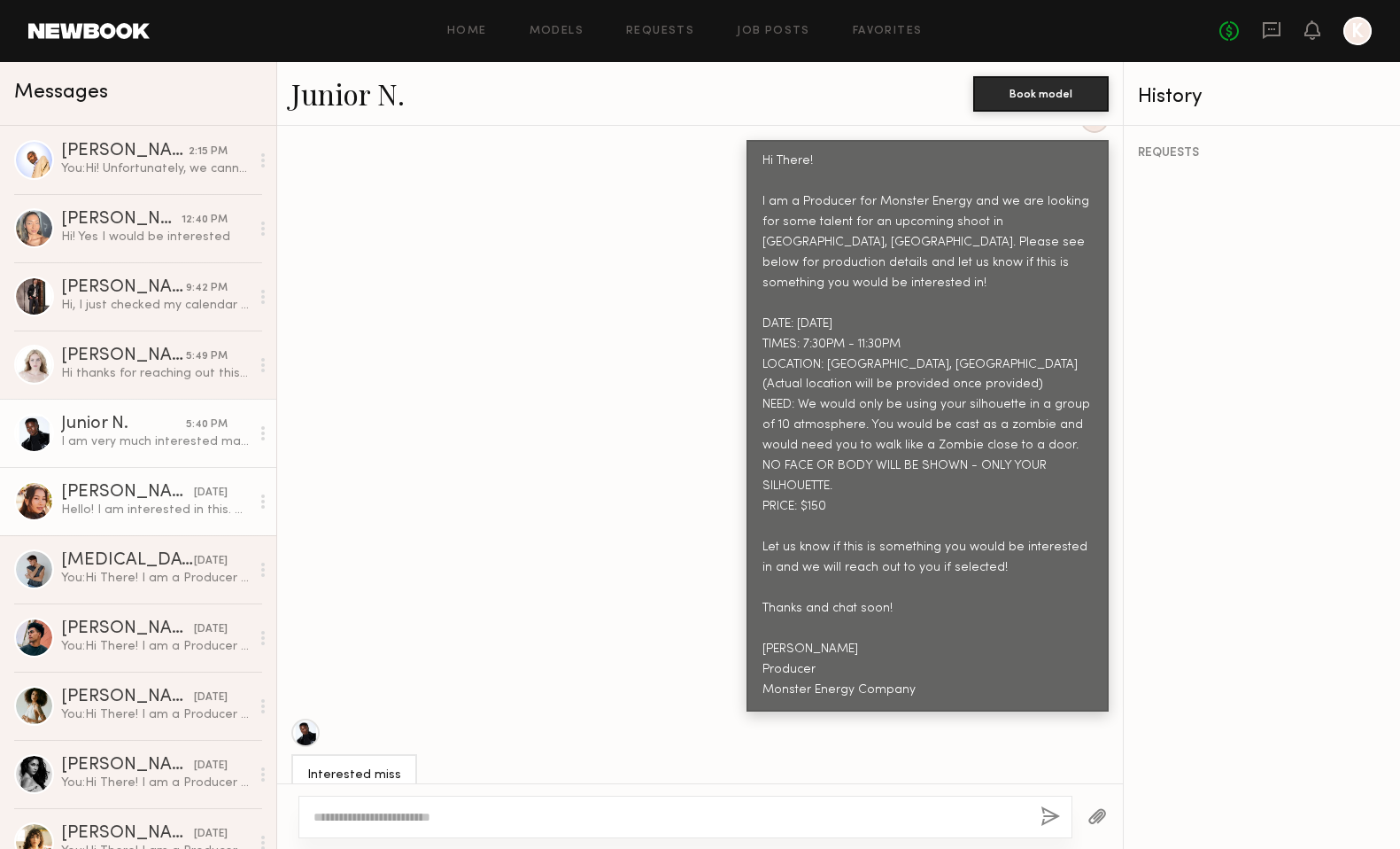
click at [113, 507] on div "Hello! I am interested in this. Hope to work with you soon" at bounding box center [155, 510] width 189 height 17
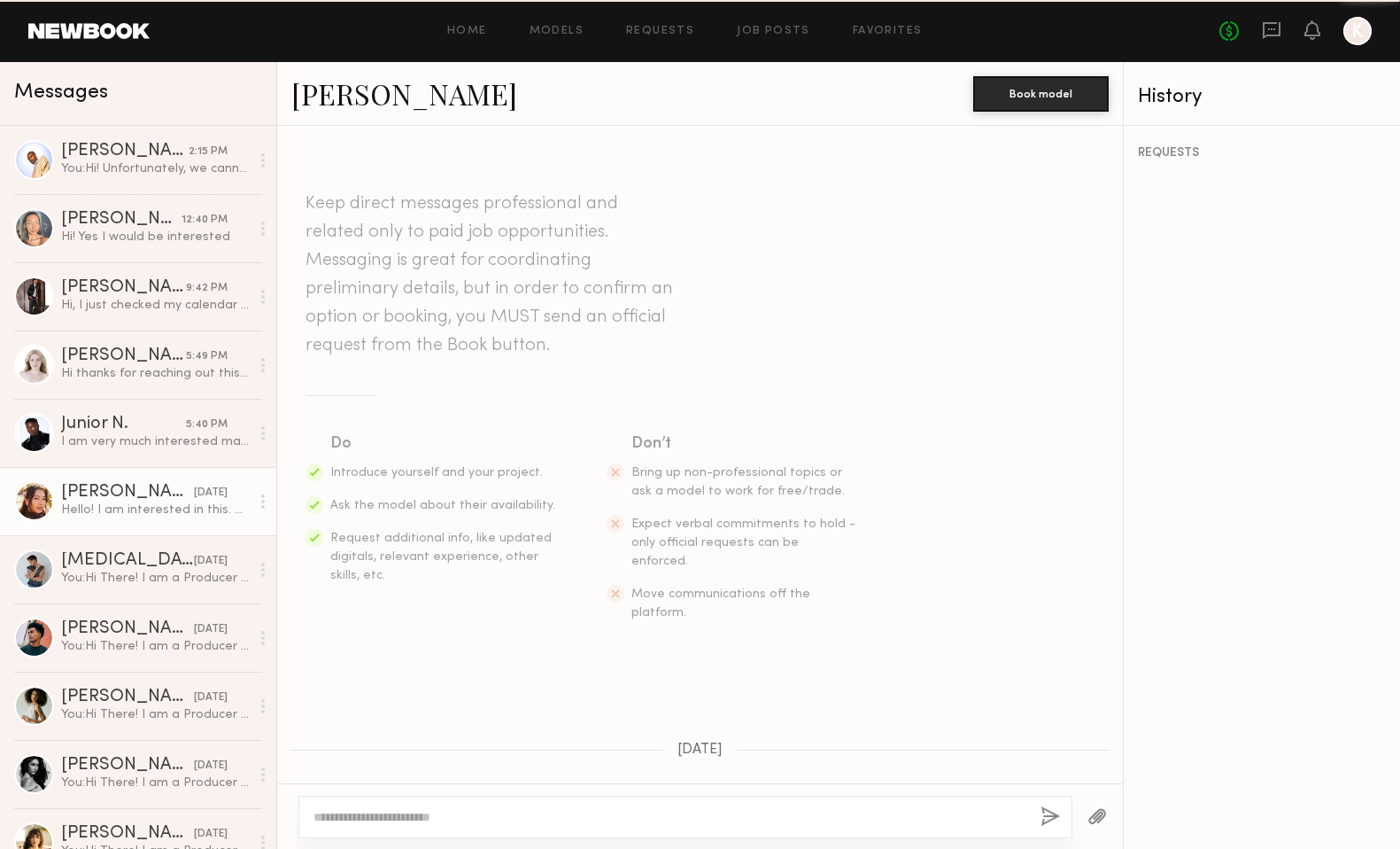
scroll to position [626, 0]
